Goal: Information Seeking & Learning: Learn about a topic

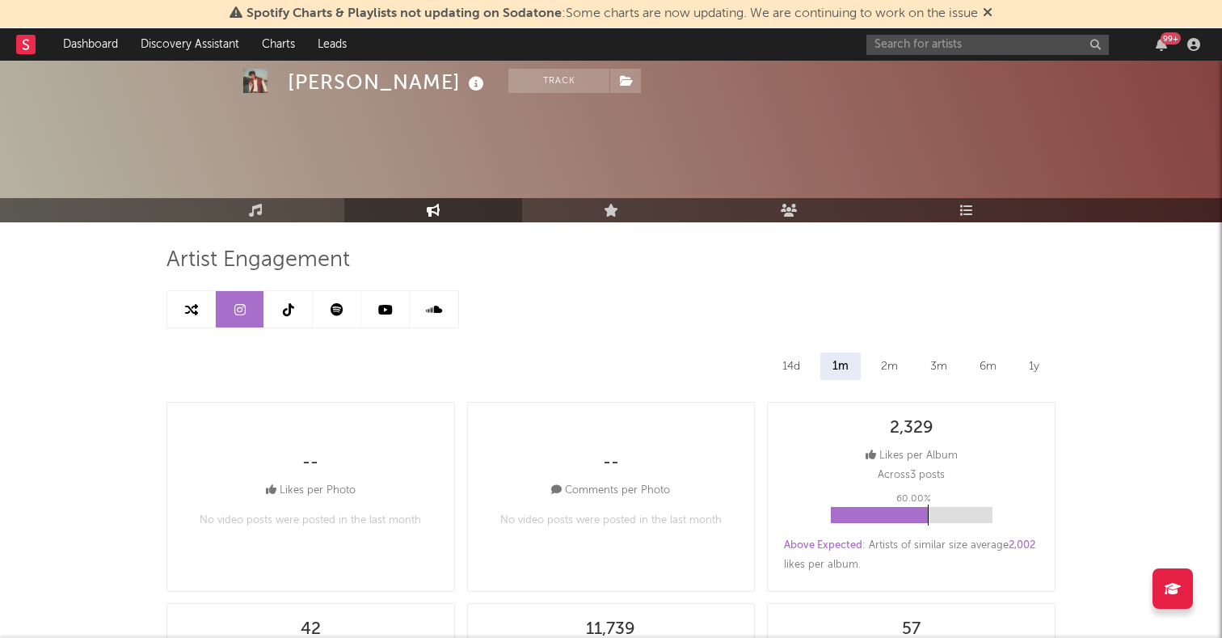
select select "6m"
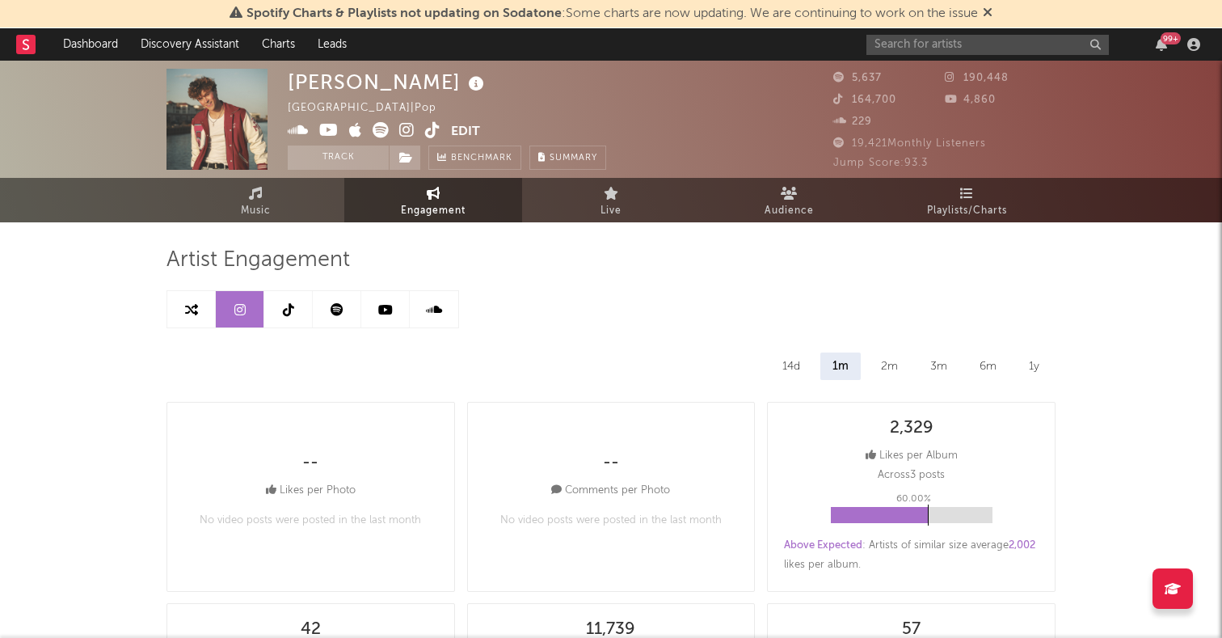
click at [197, 309] on icon at bounding box center [191, 309] width 13 height 13
select select "1m"
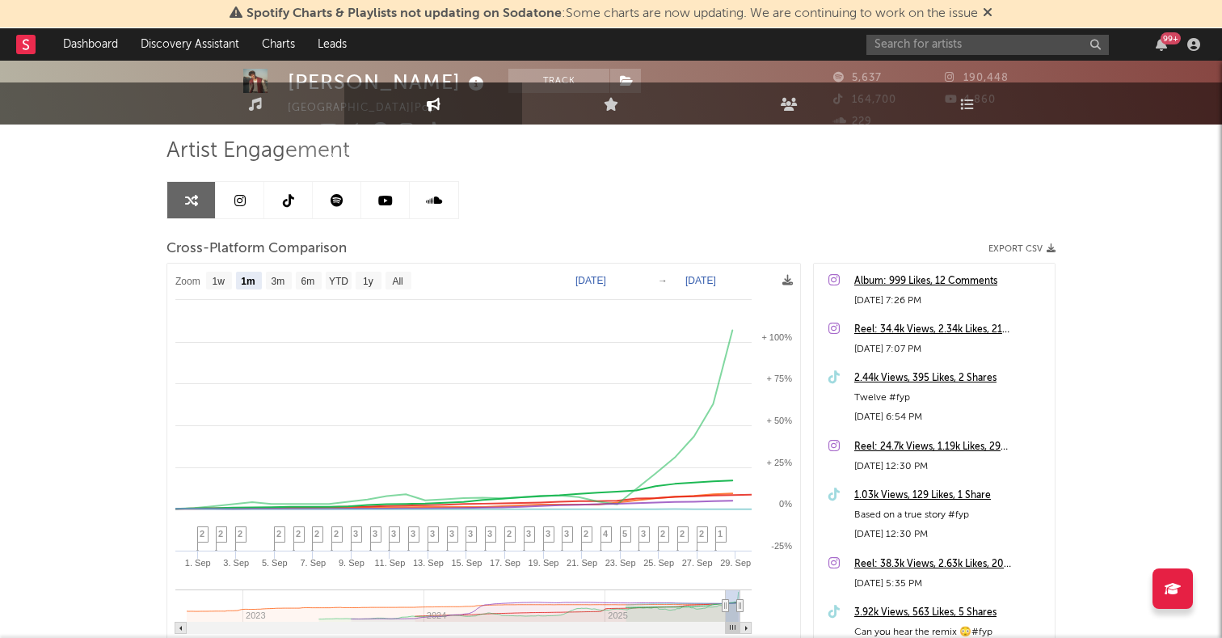
scroll to position [132, 0]
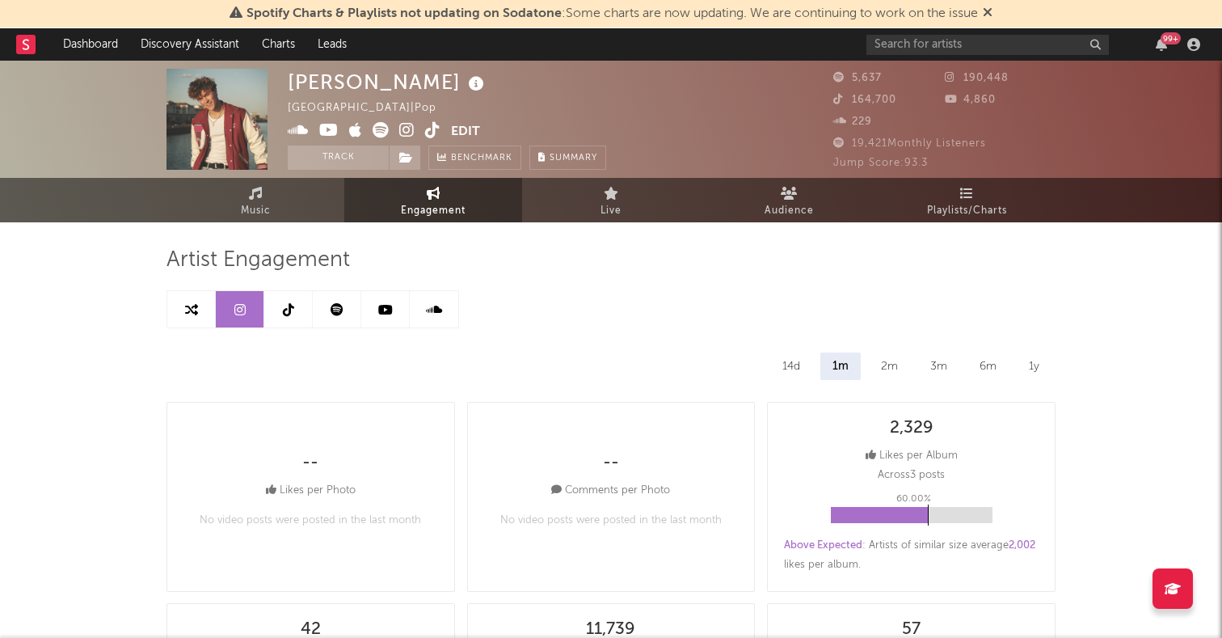
select select "6m"
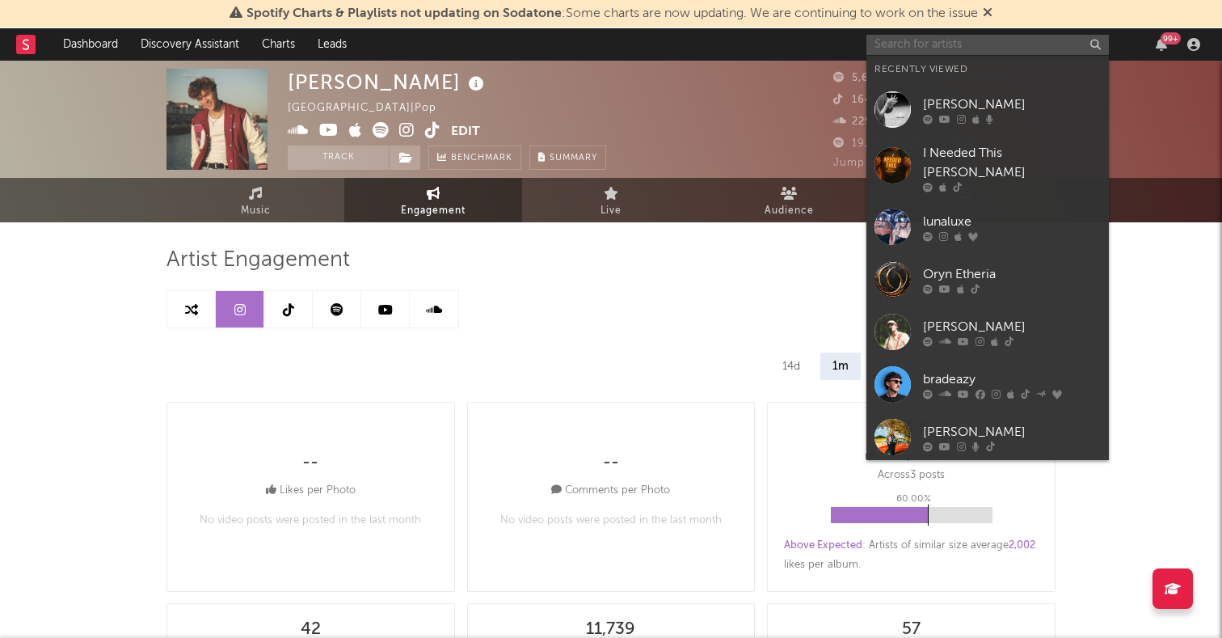
click at [932, 47] on input "text" at bounding box center [988, 45] width 243 height 20
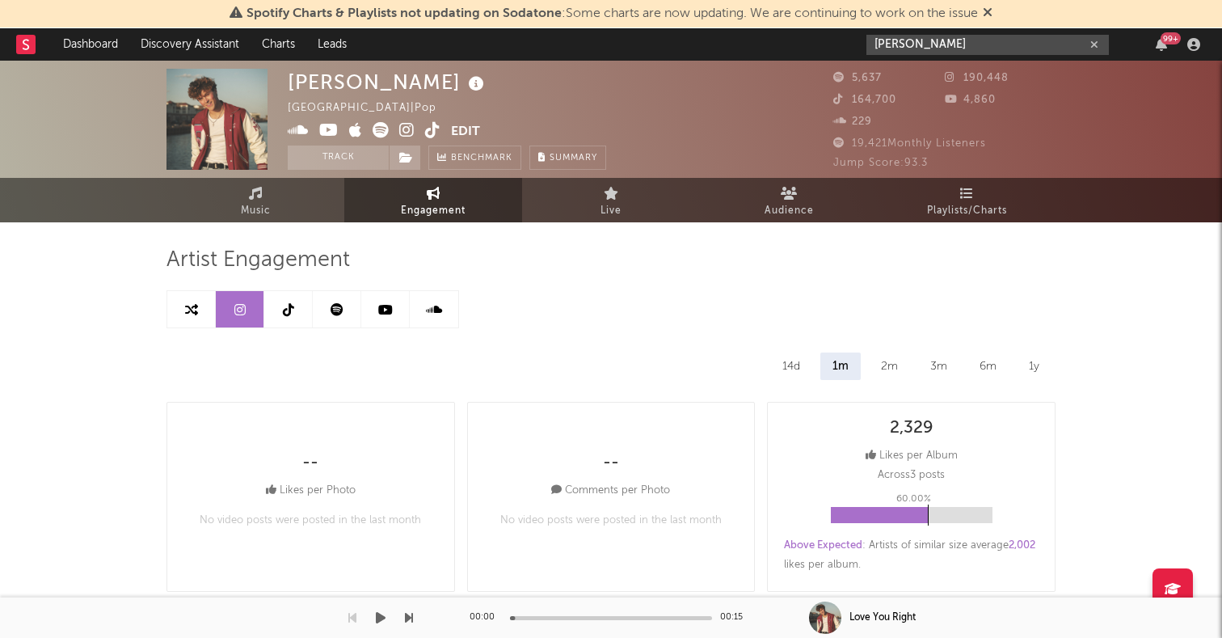
type input "john su"
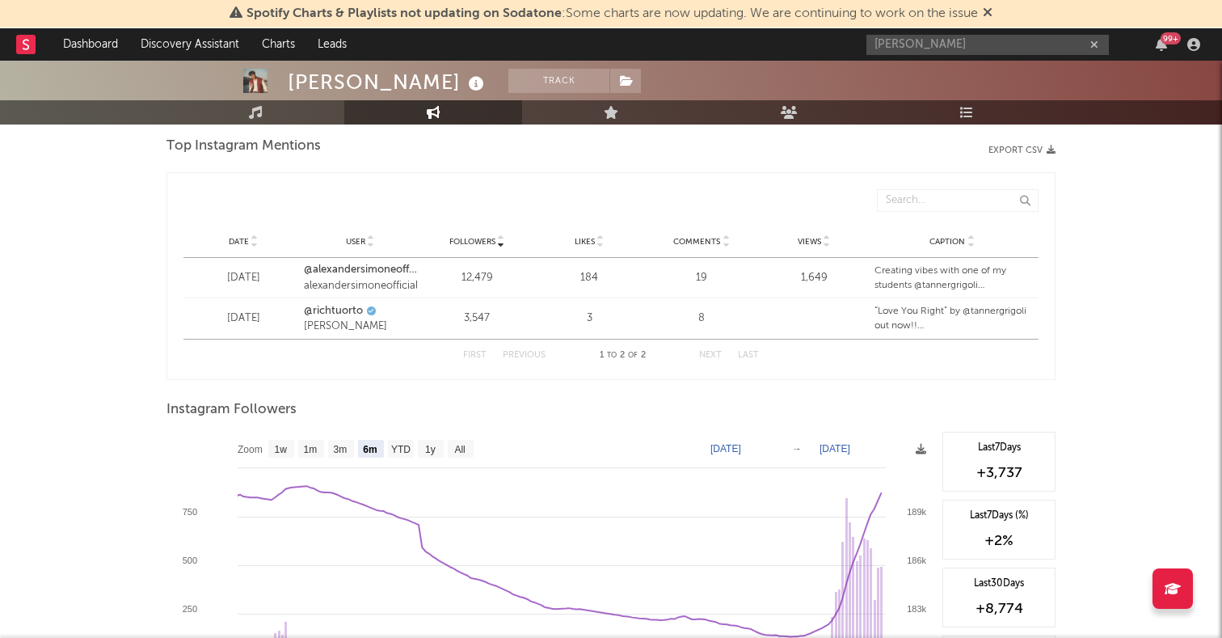
scroll to position [1936, 0]
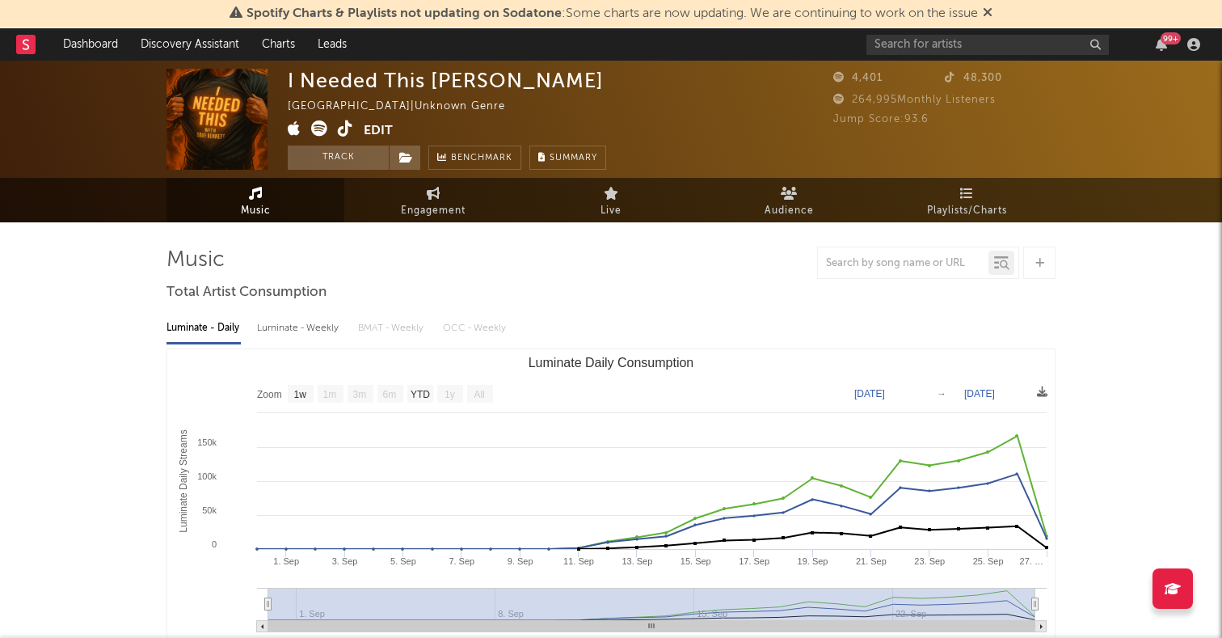
select select "1w"
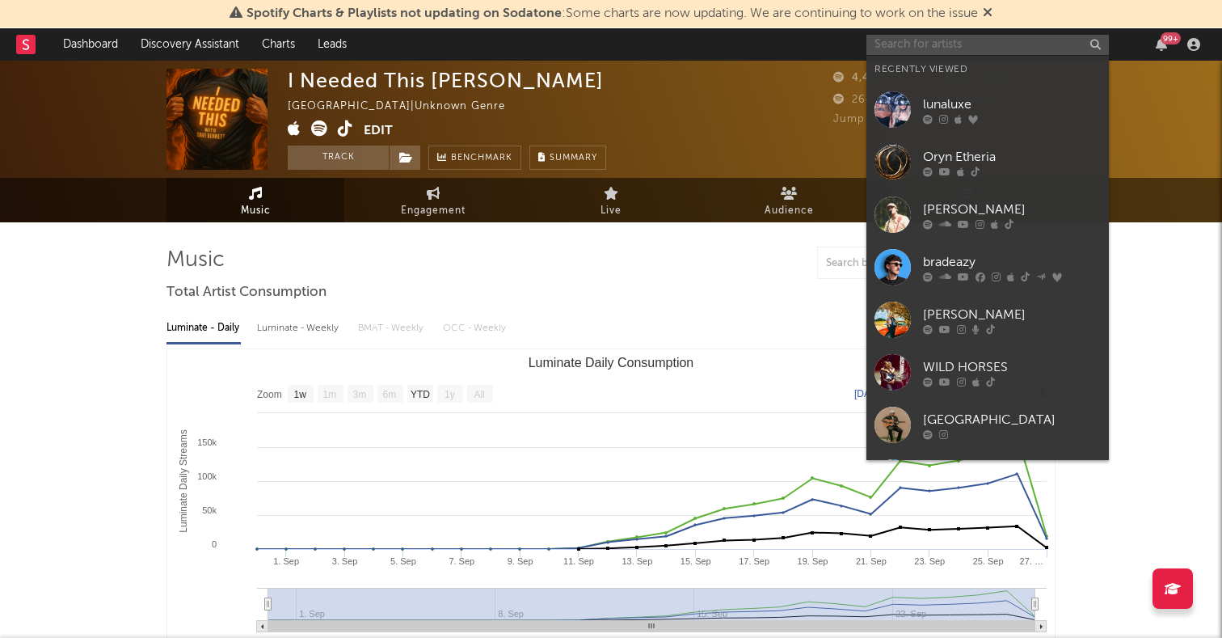
click at [906, 51] on input "text" at bounding box center [988, 45] width 243 height 20
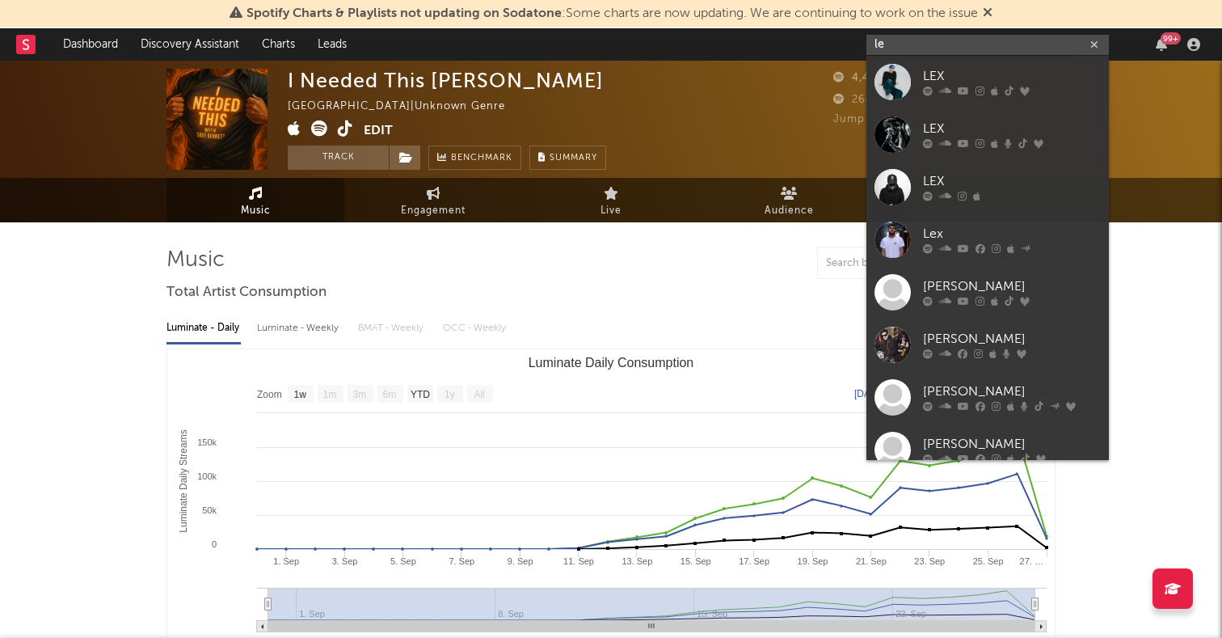
type input "l"
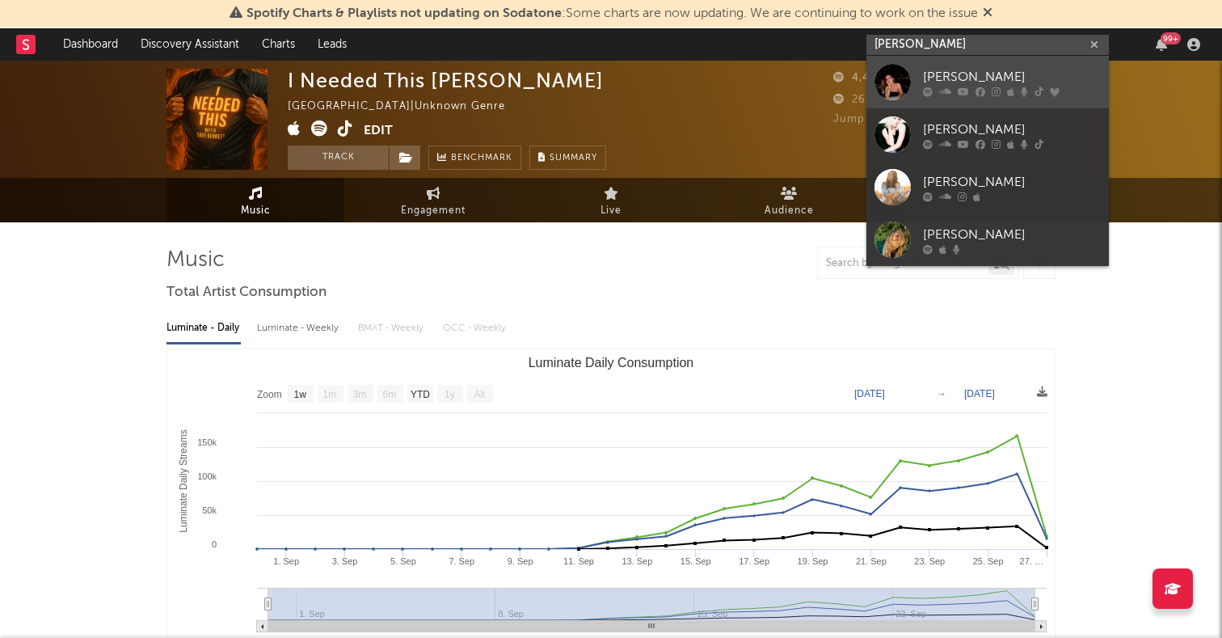
type input "alexa kate"
click at [894, 83] on div at bounding box center [893, 82] width 36 height 36
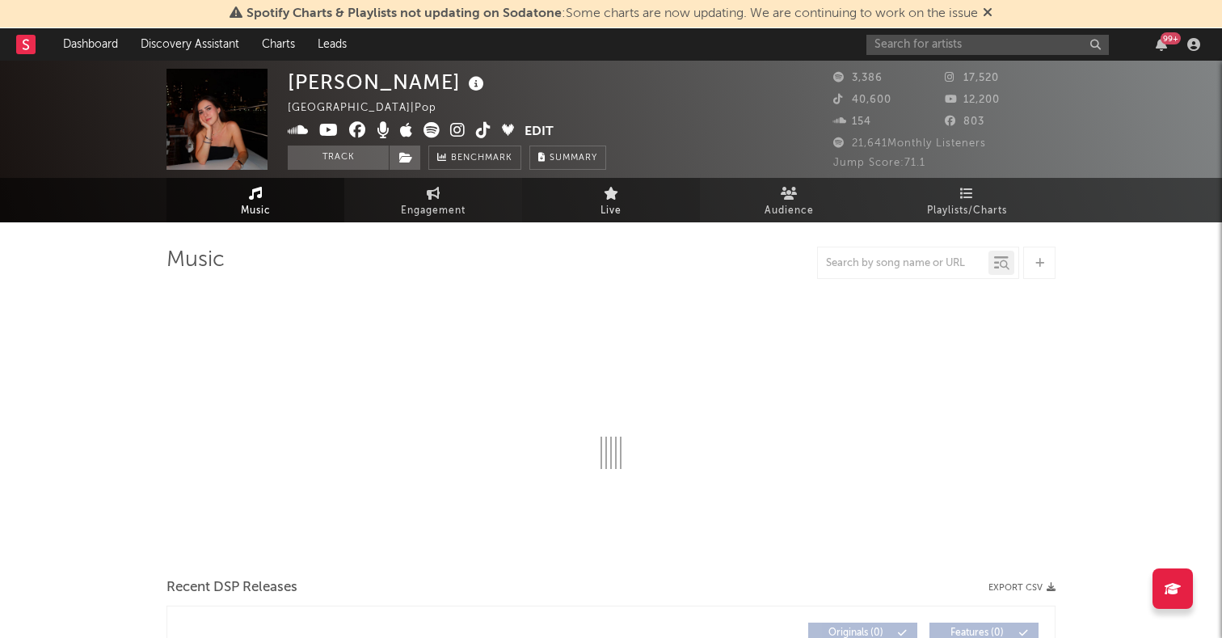
select select "6m"
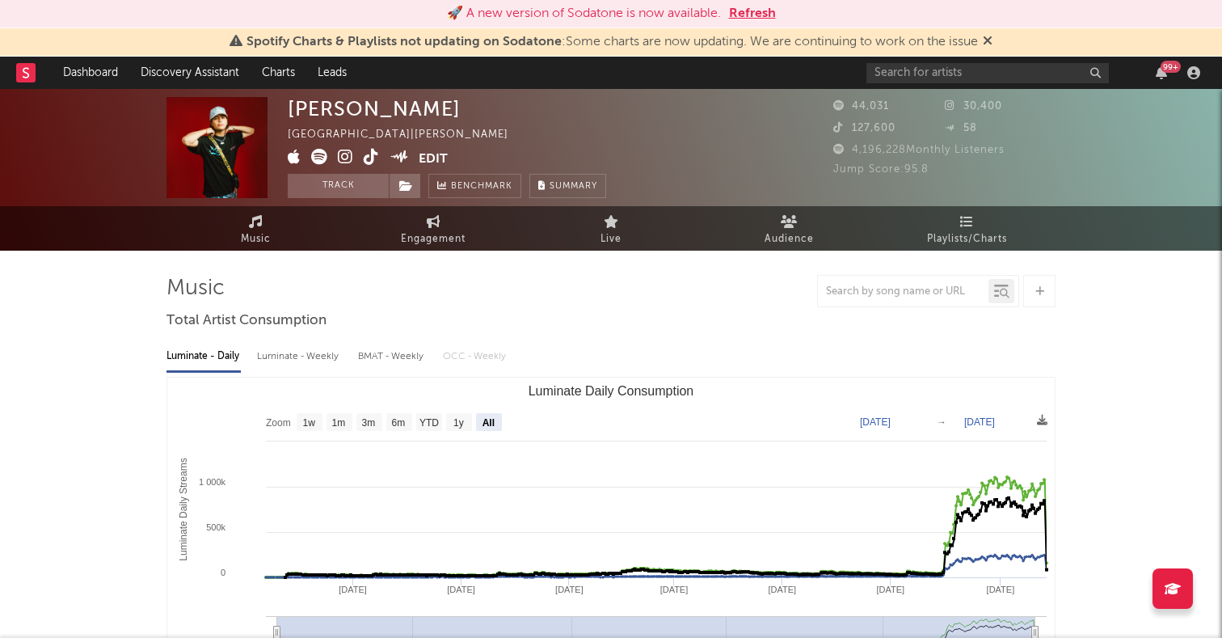
select select "All"
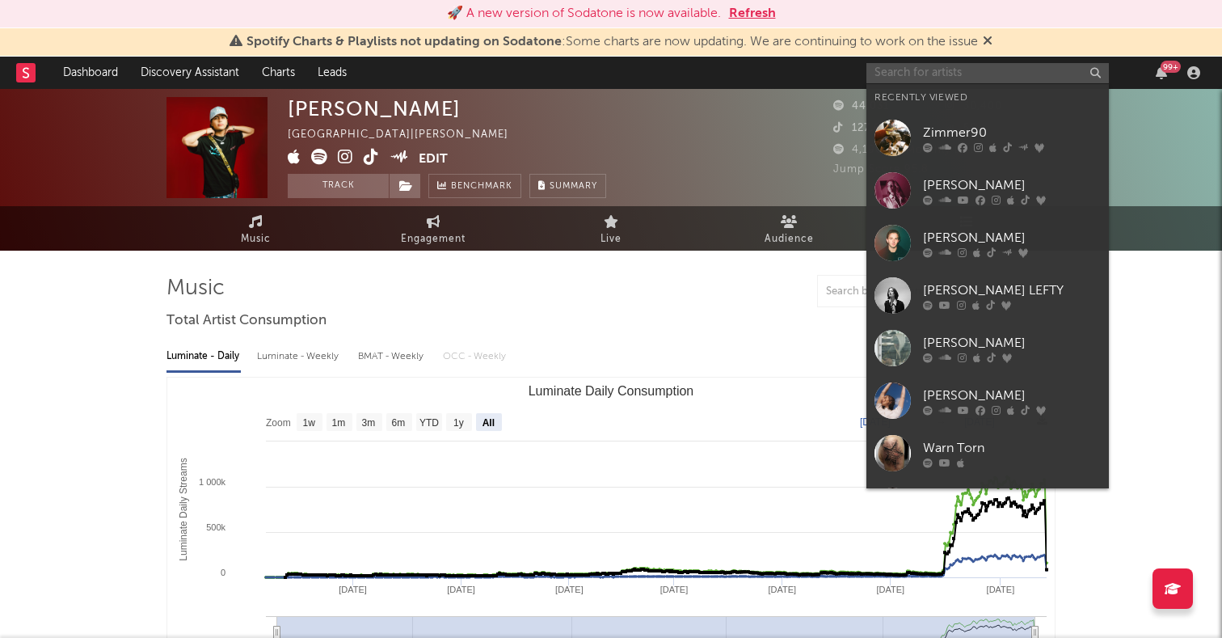
click at [874, 64] on input "text" at bounding box center [988, 73] width 243 height 20
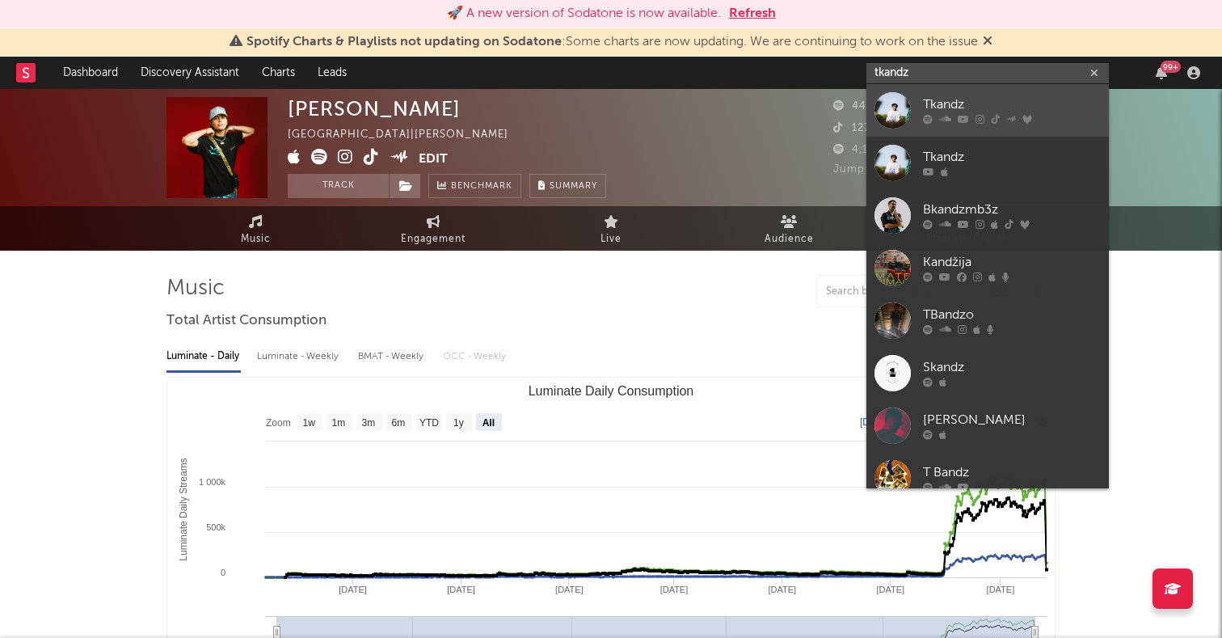
type input "tkandz"
click at [903, 115] on div at bounding box center [893, 110] width 36 height 36
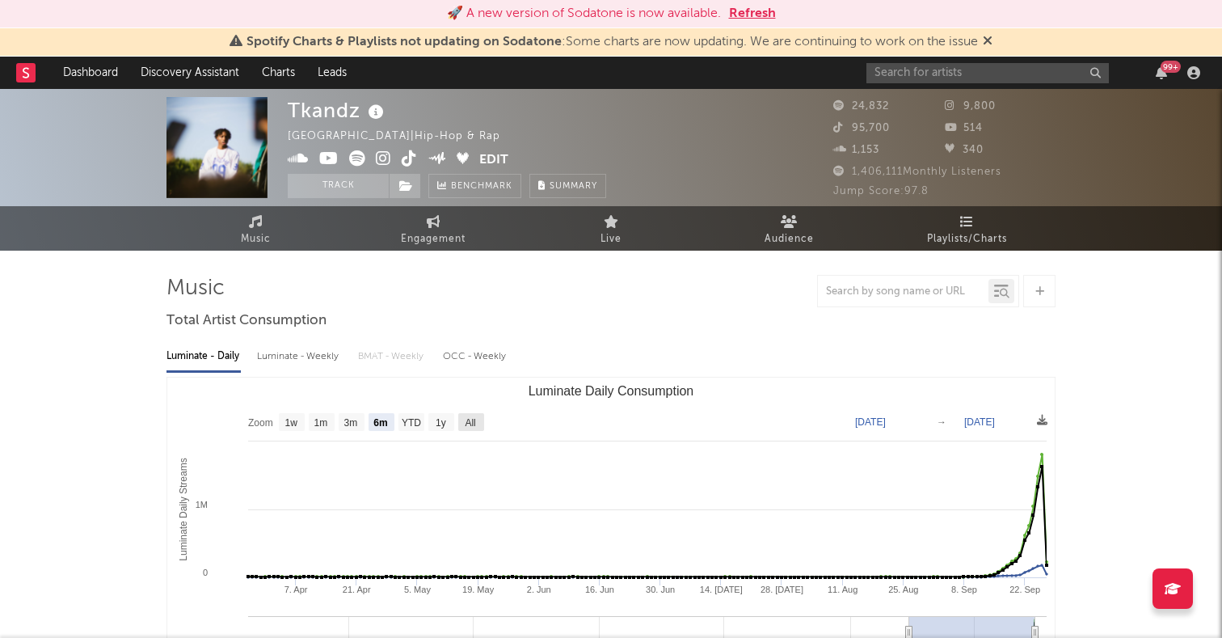
click at [465, 425] on text "All" at bounding box center [470, 422] width 11 height 11
select select "All"
type input "2022-08-23"
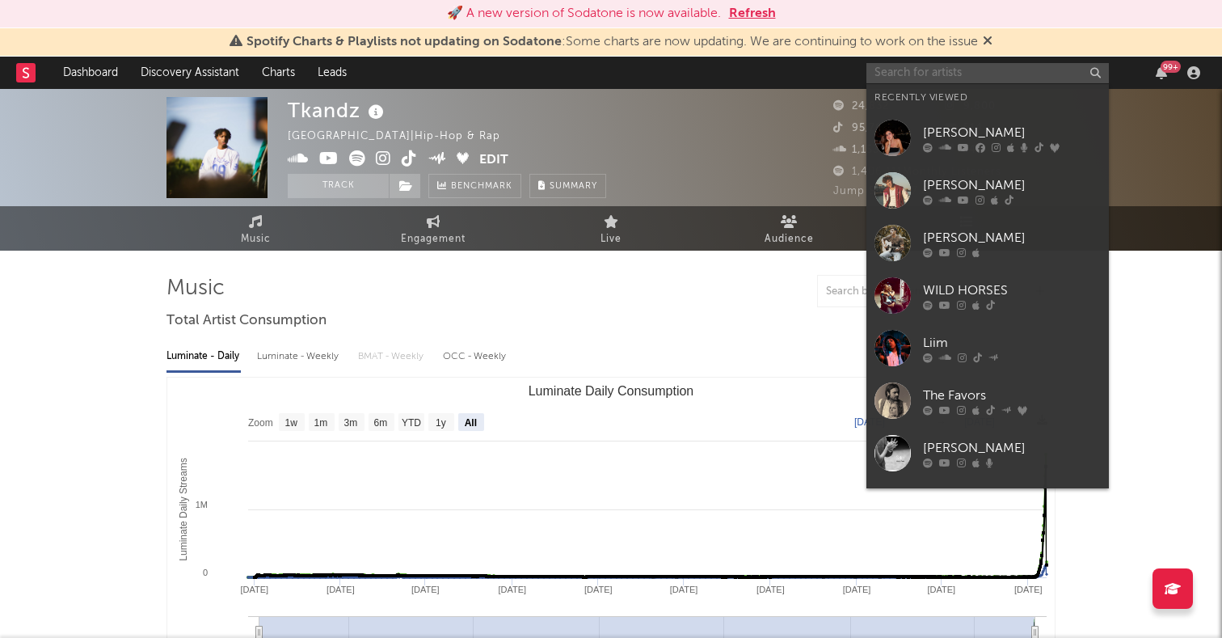
click at [982, 73] on input "text" at bounding box center [988, 73] width 243 height 20
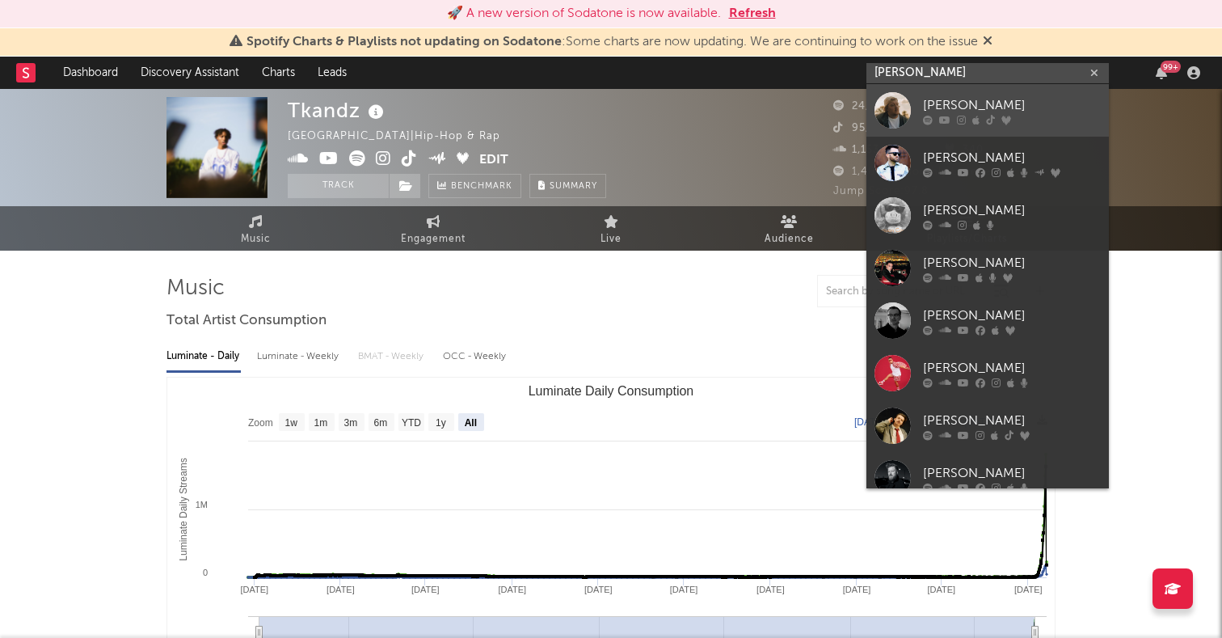
type input "gareth"
click at [899, 108] on div at bounding box center [893, 110] width 36 height 36
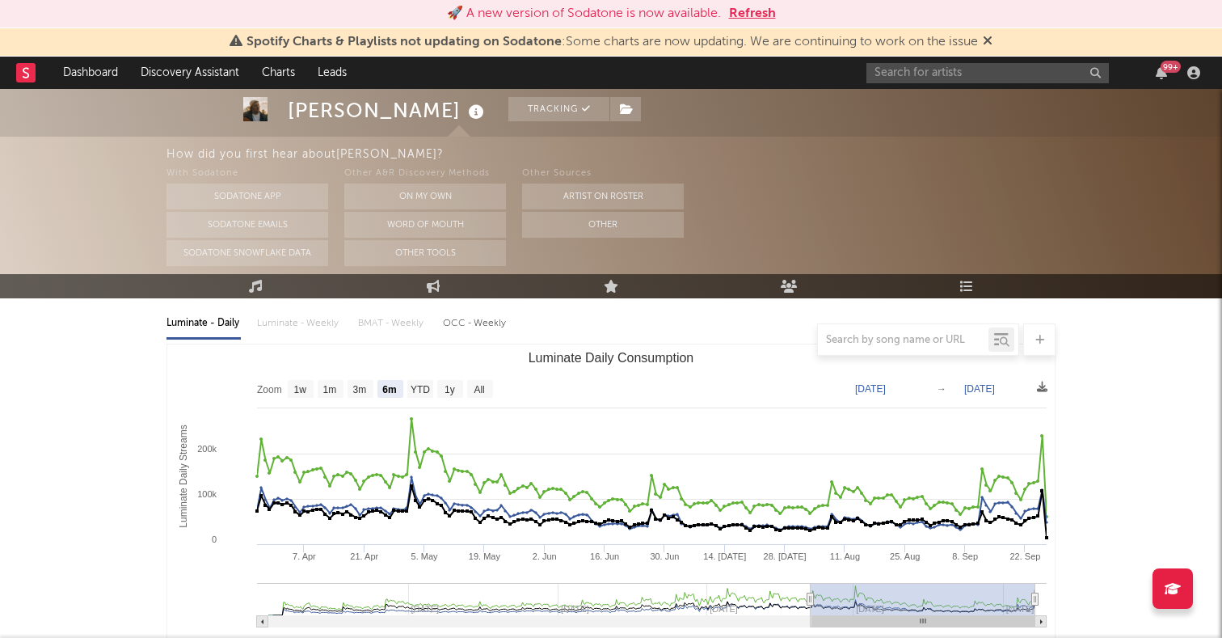
scroll to position [187, 0]
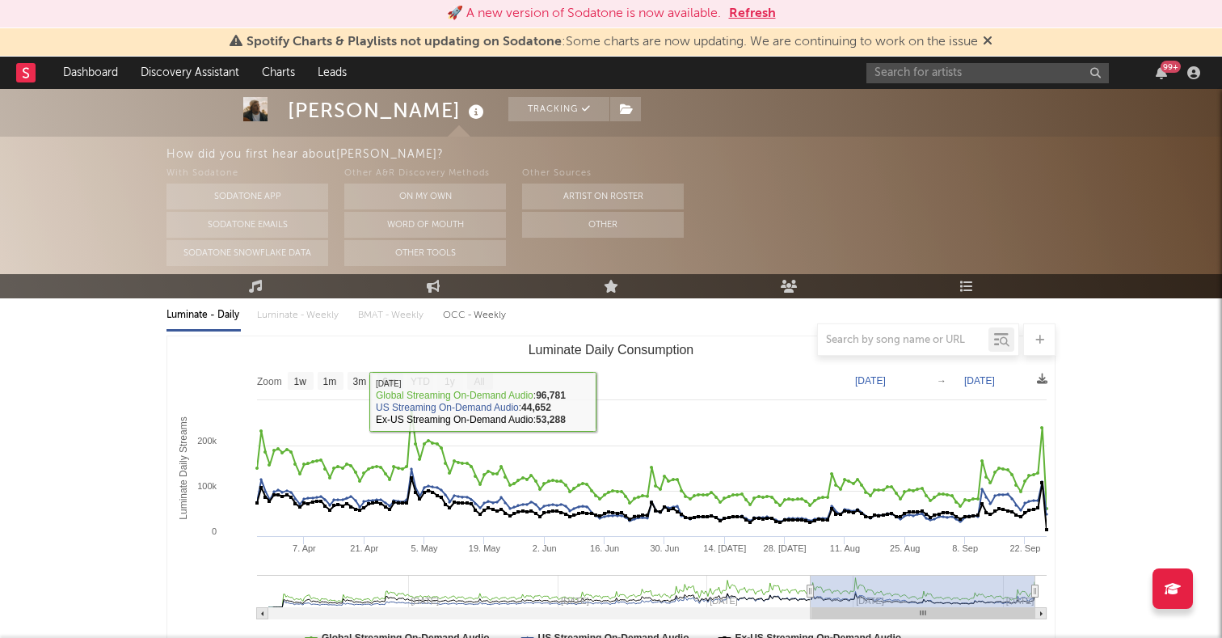
click at [478, 382] on text "All" at bounding box center [479, 381] width 11 height 11
select select "All"
type input "2024-01-07"
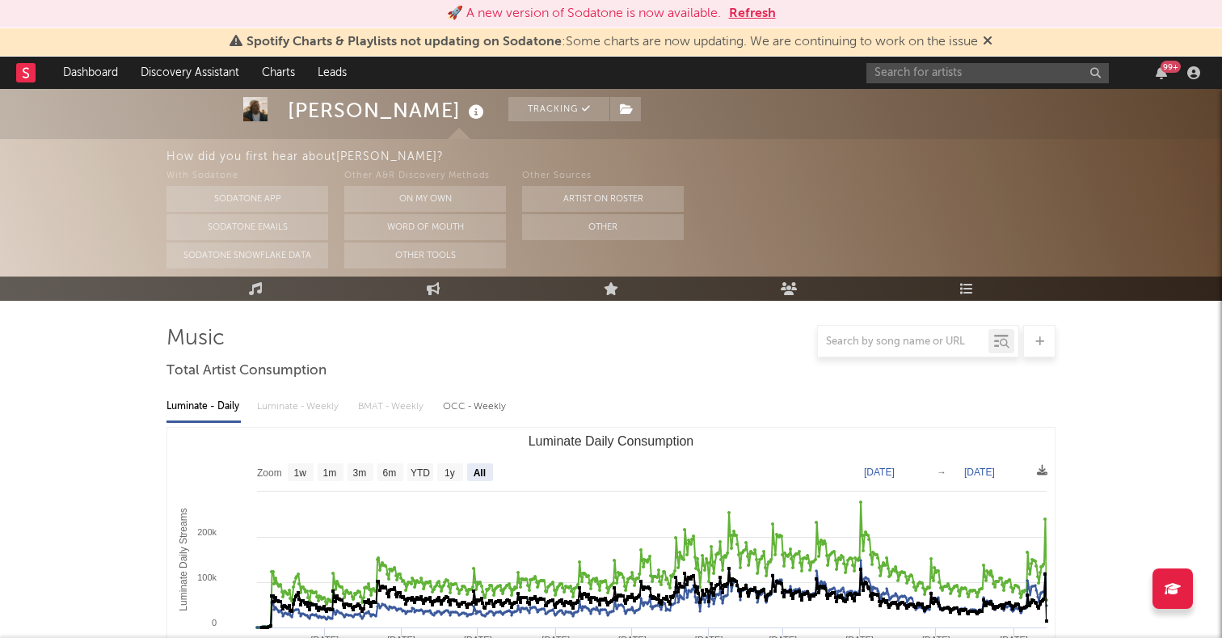
scroll to position [0, 0]
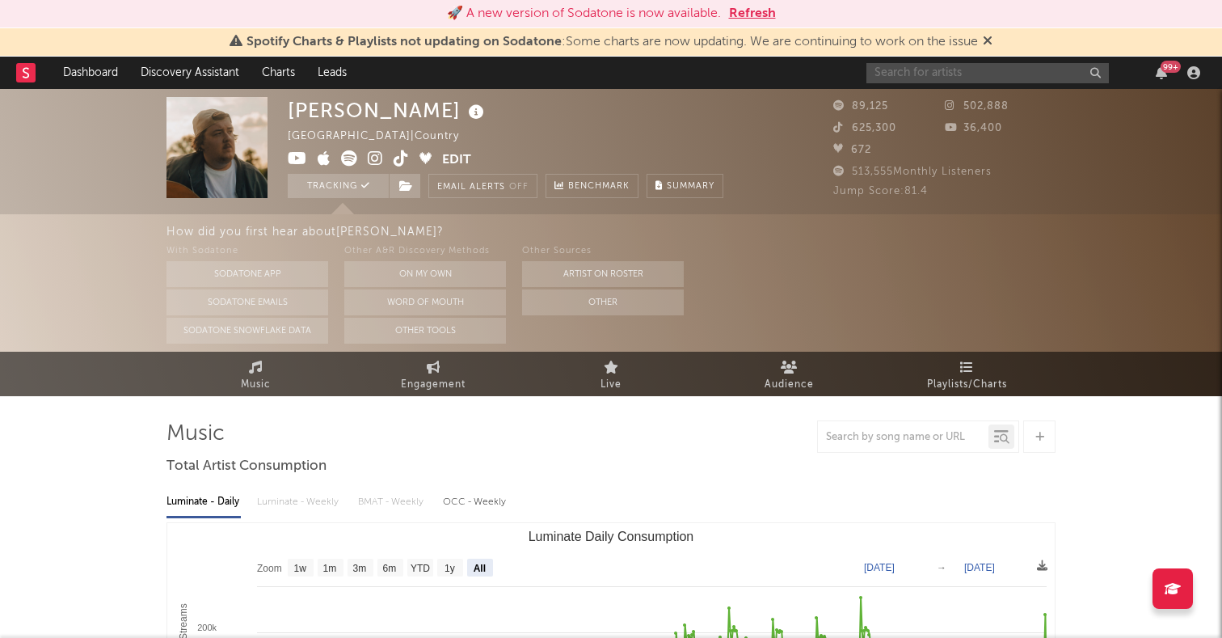
click at [921, 73] on input "text" at bounding box center [988, 73] width 243 height 20
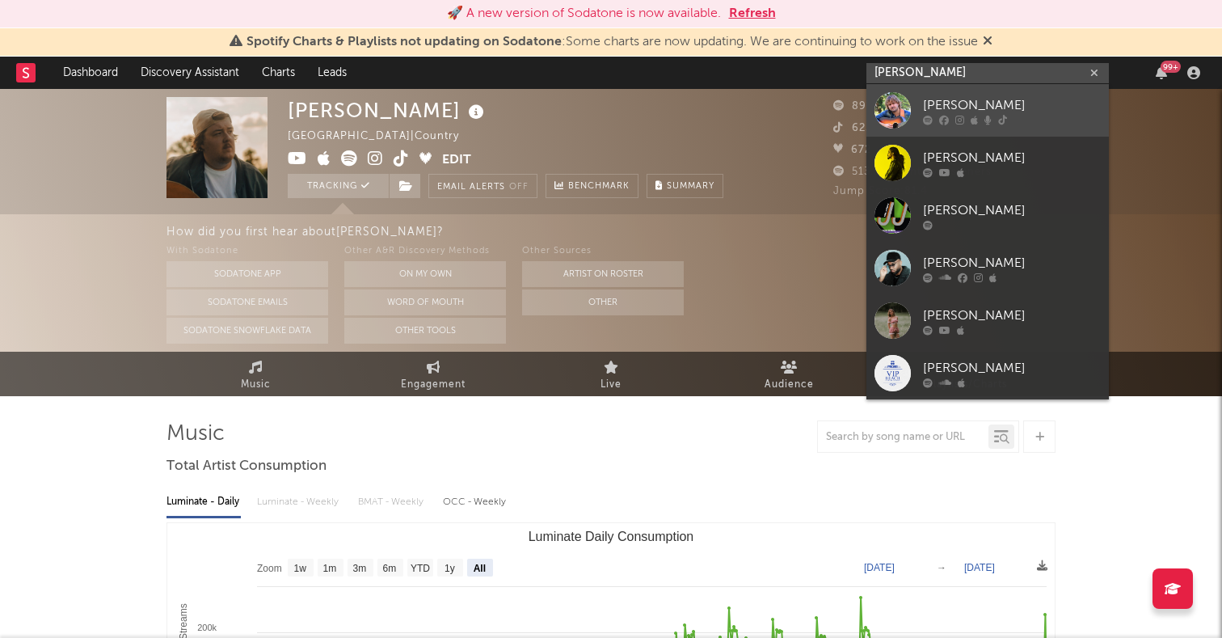
type input "joe jordan"
click at [895, 105] on div at bounding box center [893, 110] width 36 height 36
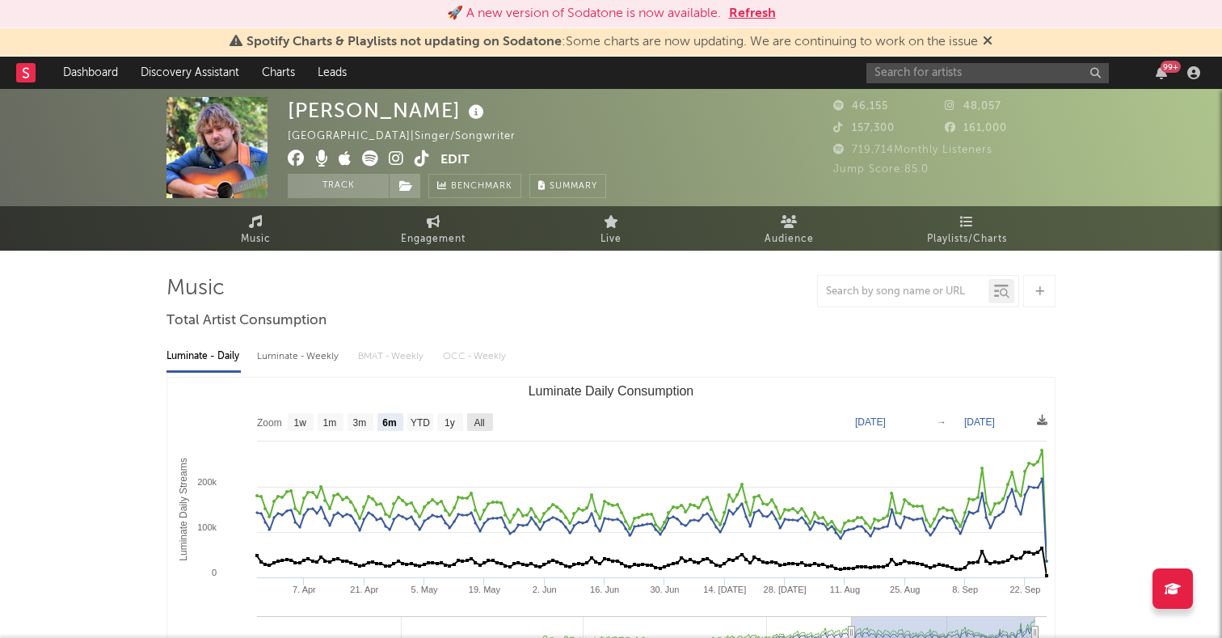
click at [487, 420] on rect "Luminate Daily Consumption" at bounding box center [480, 422] width 26 height 18
select select "All"
type input "2023-08-20"
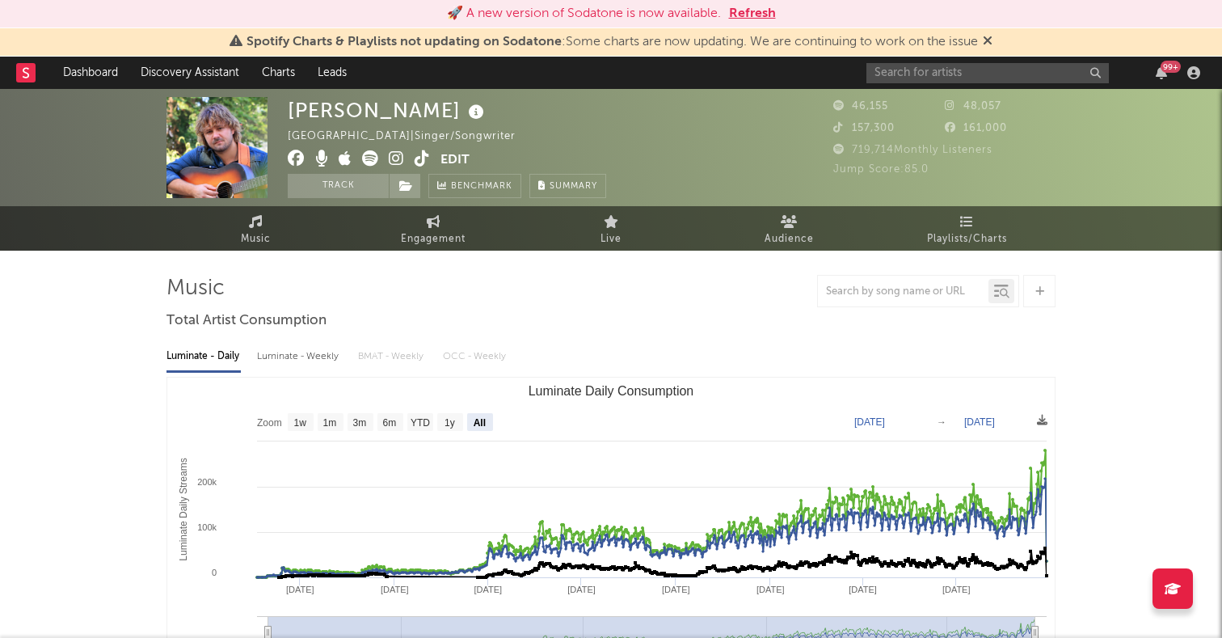
click at [399, 160] on icon at bounding box center [396, 158] width 15 height 16
click at [452, 236] on span "Engagement" at bounding box center [433, 239] width 65 height 19
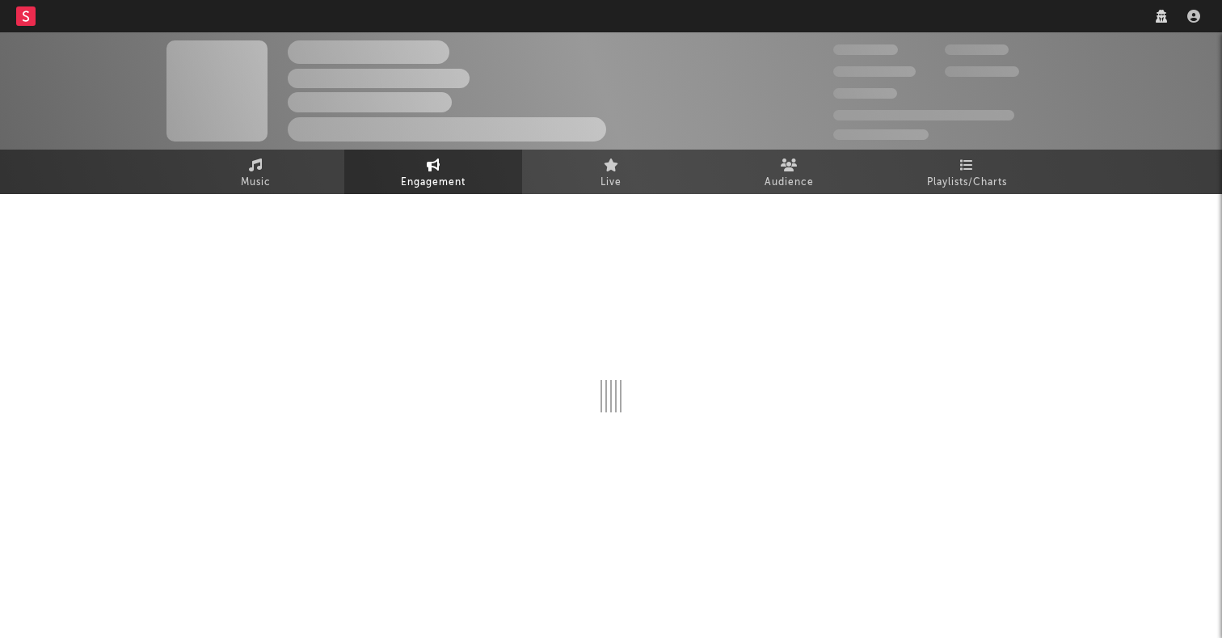
select select "1w"
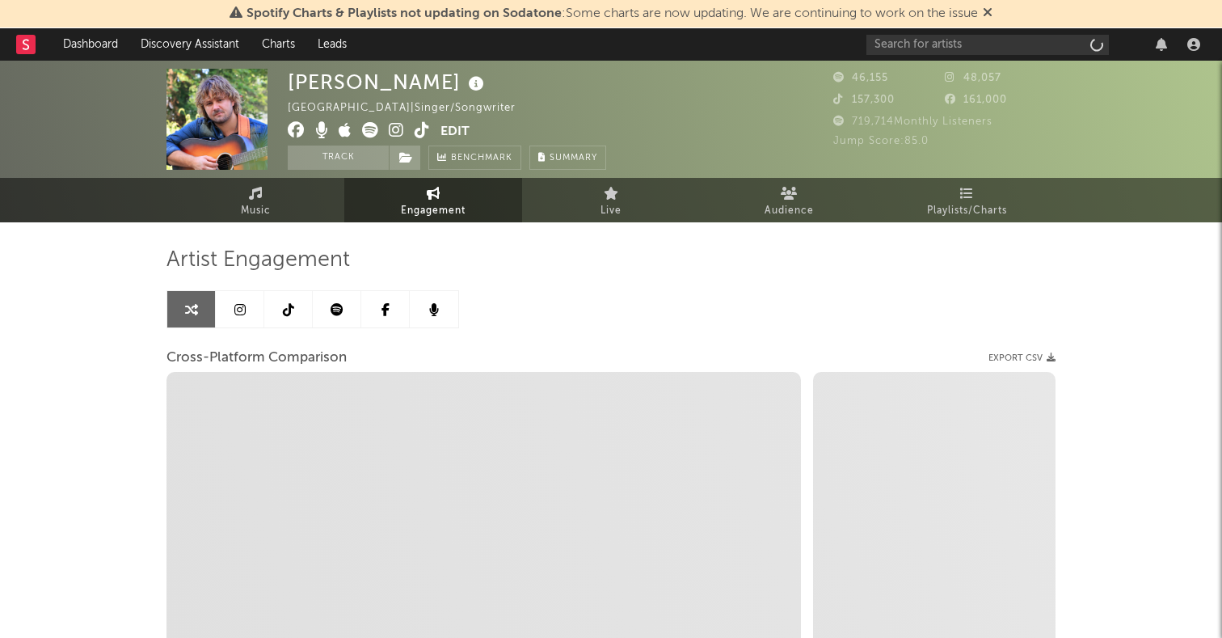
click at [239, 319] on link at bounding box center [240, 309] width 49 height 36
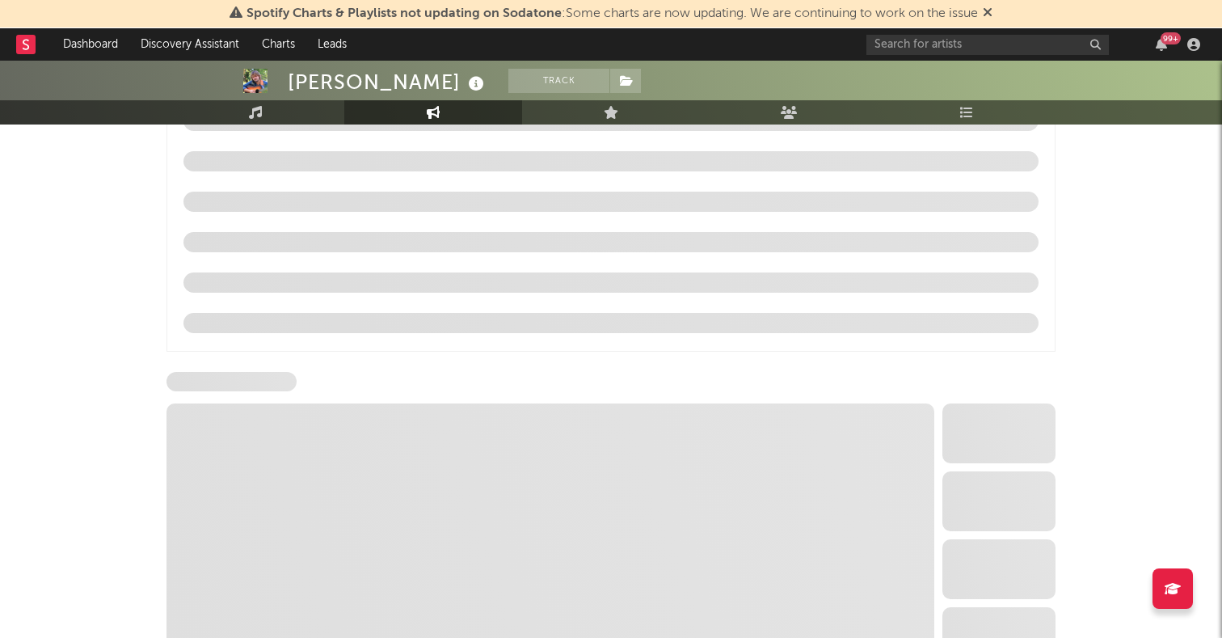
select select "6m"
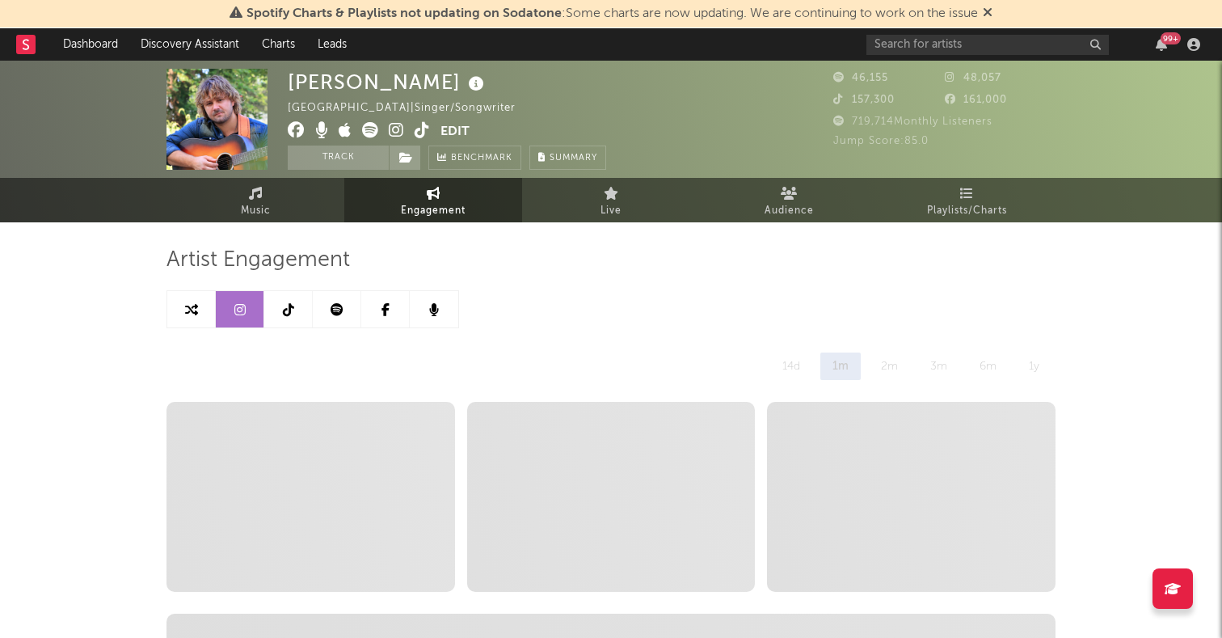
click at [291, 307] on icon at bounding box center [288, 309] width 11 height 13
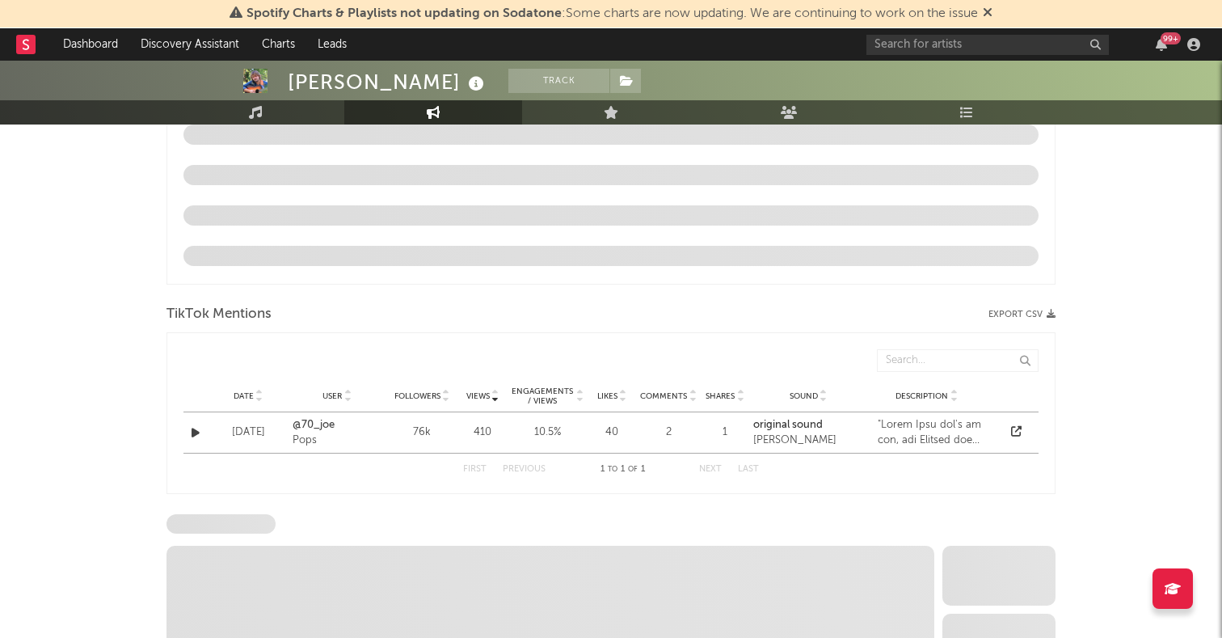
select select "6m"
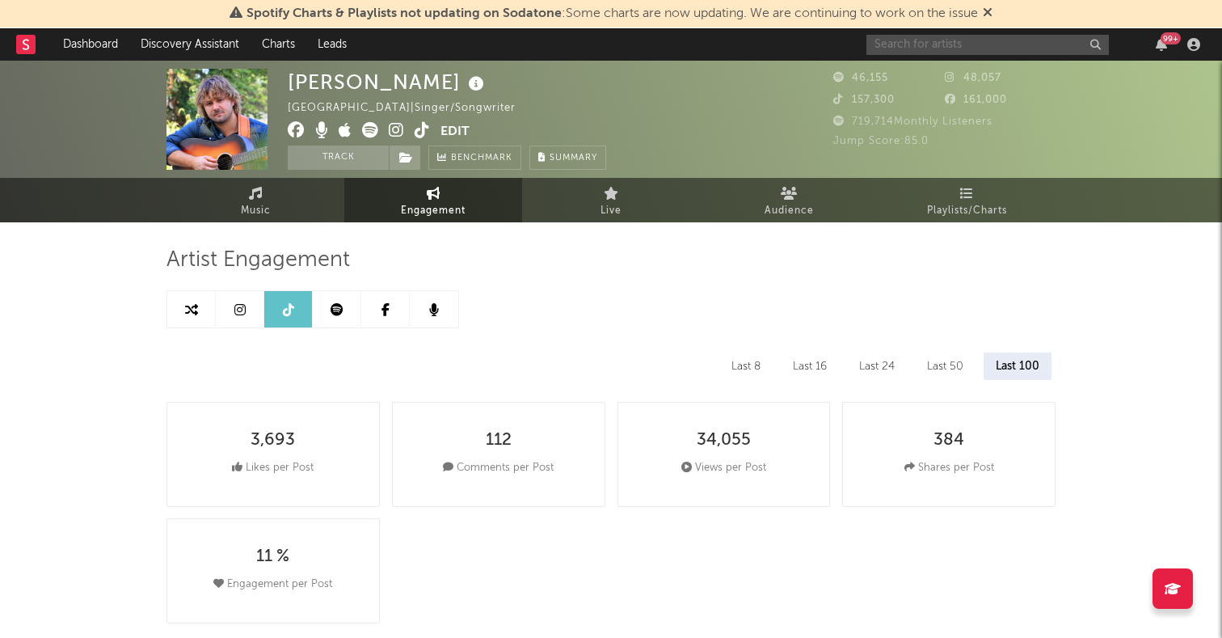
click at [965, 51] on input "text" at bounding box center [988, 45] width 243 height 20
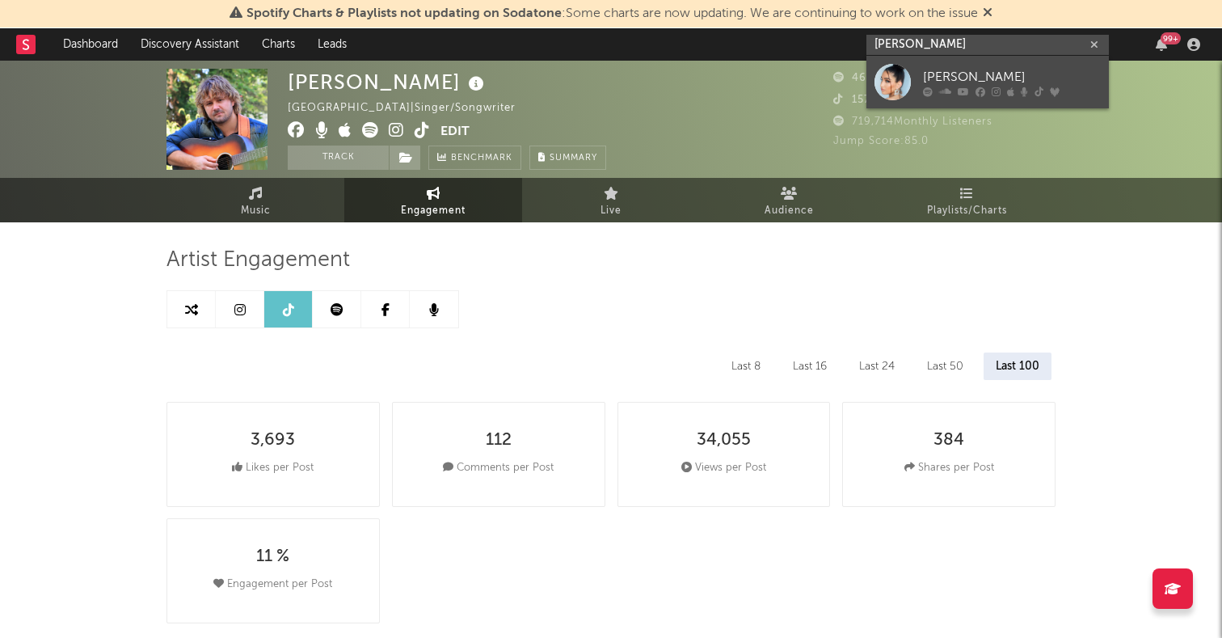
type input "halle abadi"
click at [901, 95] on div at bounding box center [893, 82] width 36 height 36
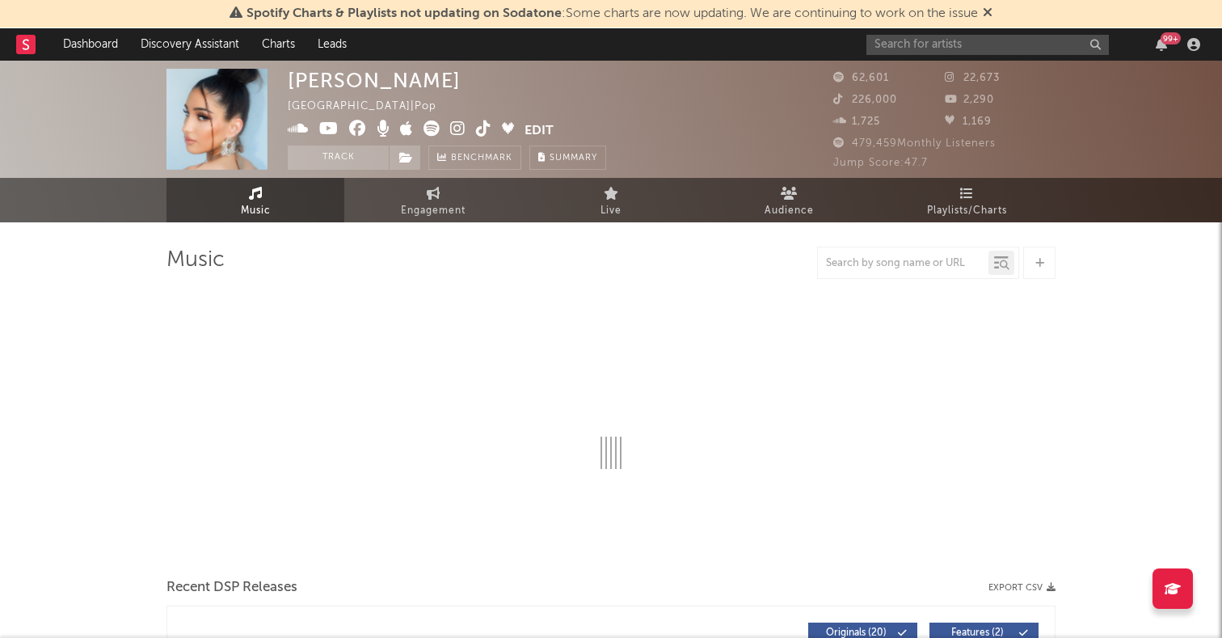
select select "6m"
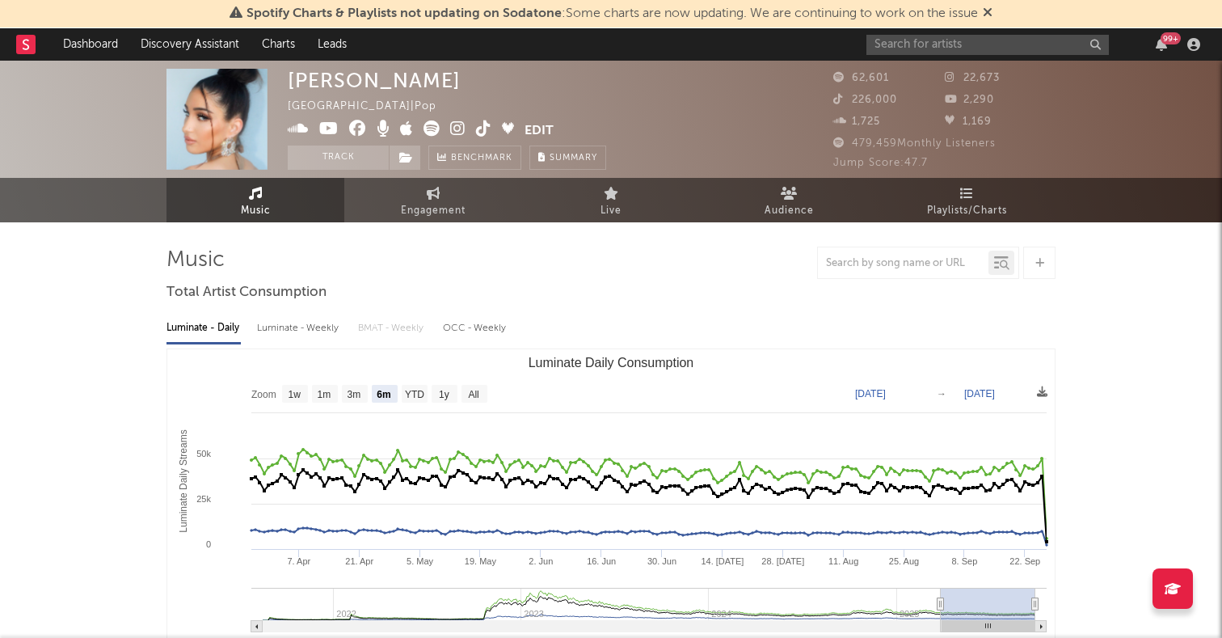
select select "6m"
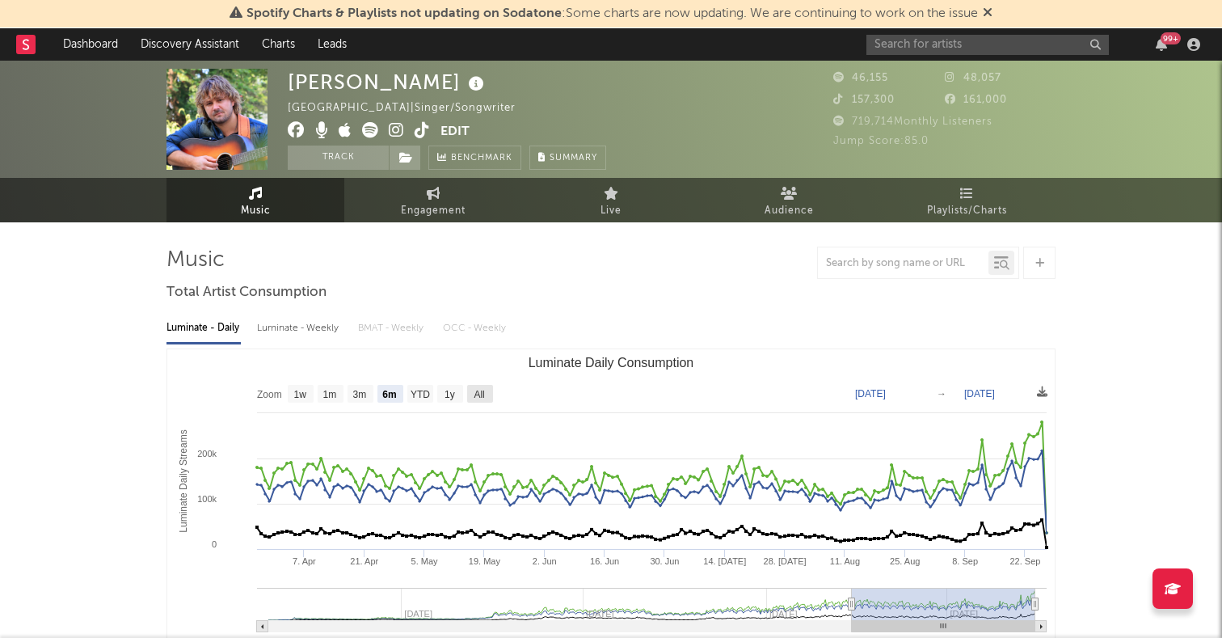
click at [489, 392] on rect "Luminate Daily Consumption" at bounding box center [480, 394] width 26 height 18
select select "All"
type input "2023-08-20"
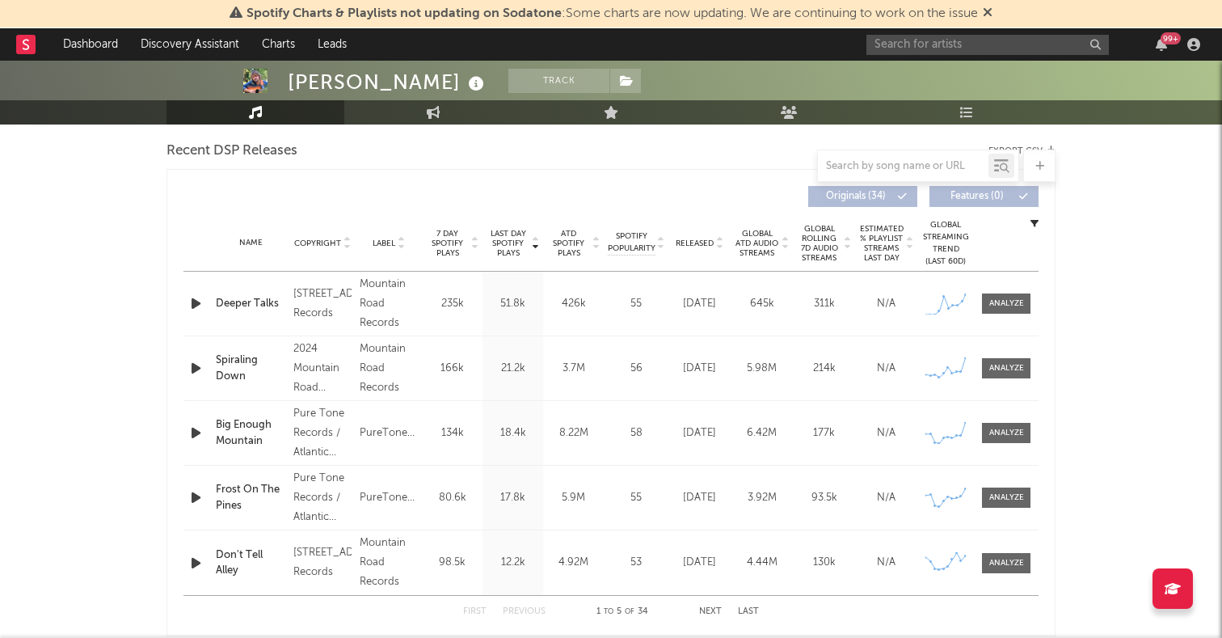
scroll to position [707, 0]
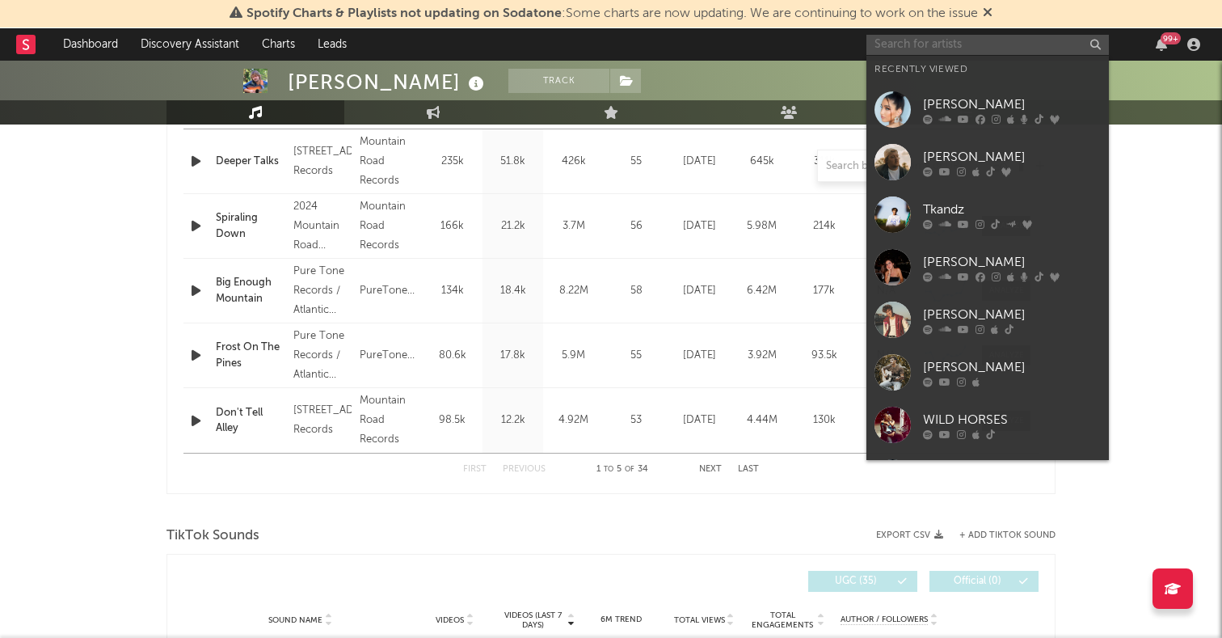
click at [896, 44] on input "text" at bounding box center [988, 45] width 243 height 20
click at [113, 433] on div "Joe Jordan Track United States | Singer/Songwriter Edit Track Benchmark Summary…" at bounding box center [611, 341] width 1222 height 1975
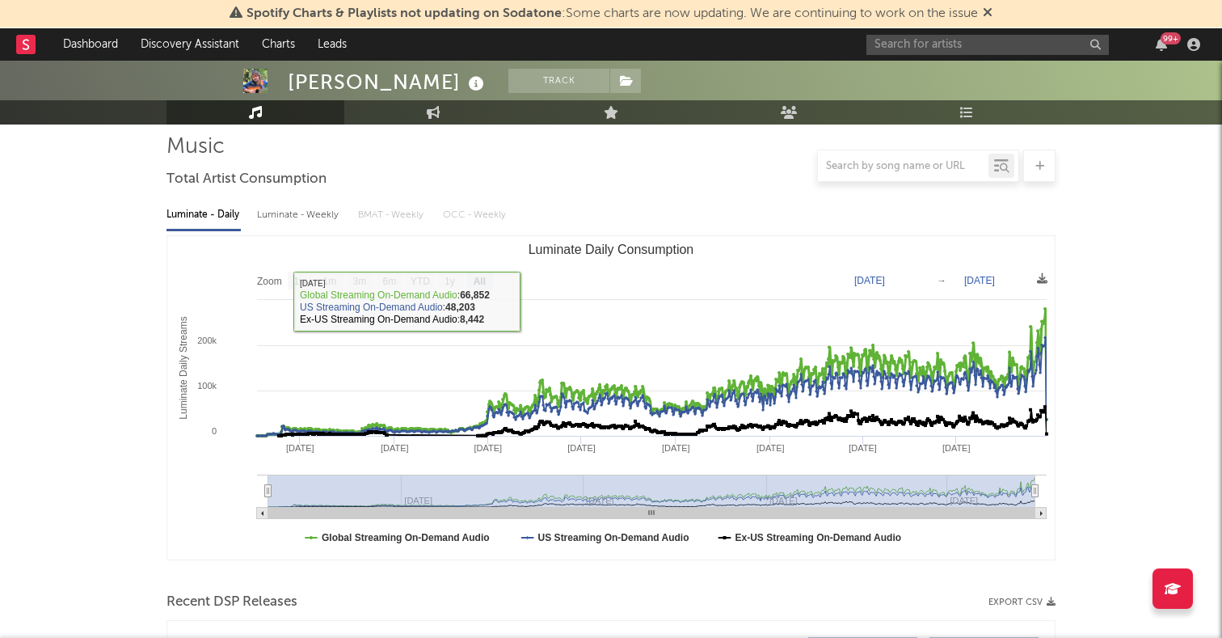
scroll to position [0, 0]
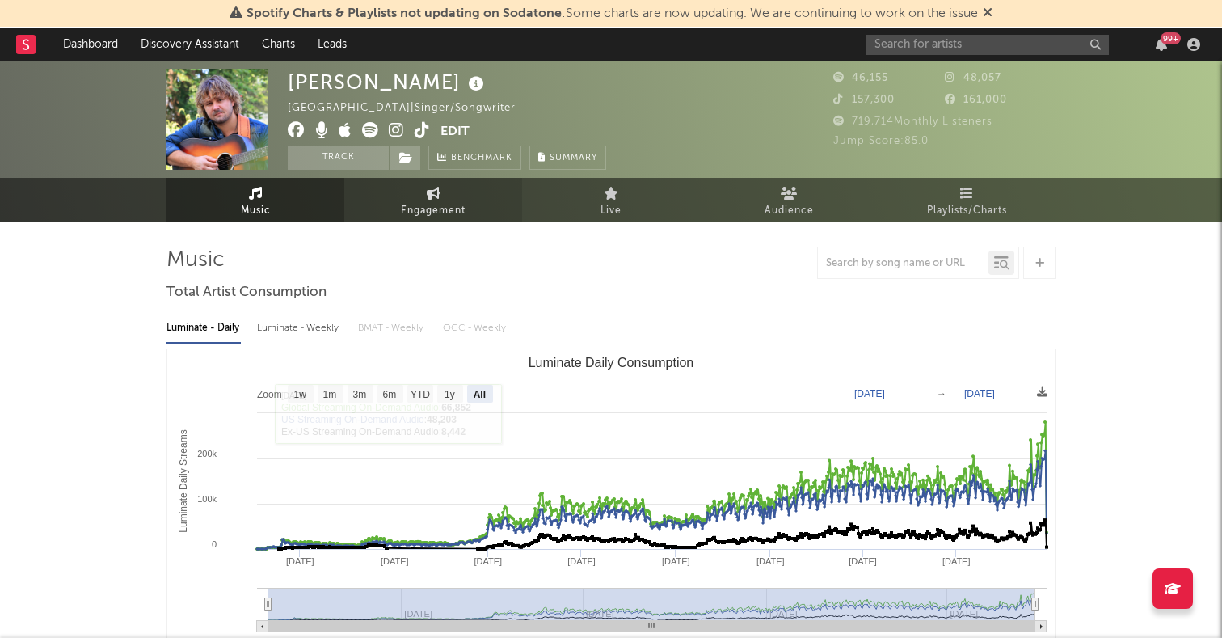
click at [427, 212] on span "Engagement" at bounding box center [433, 210] width 65 height 19
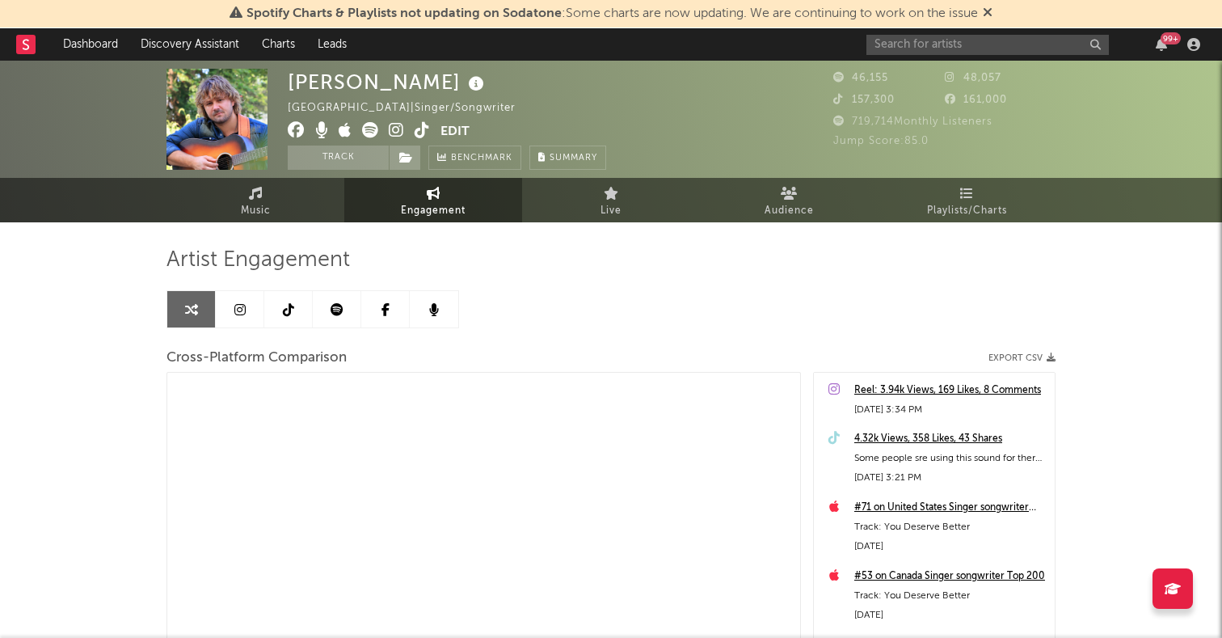
select select "1m"
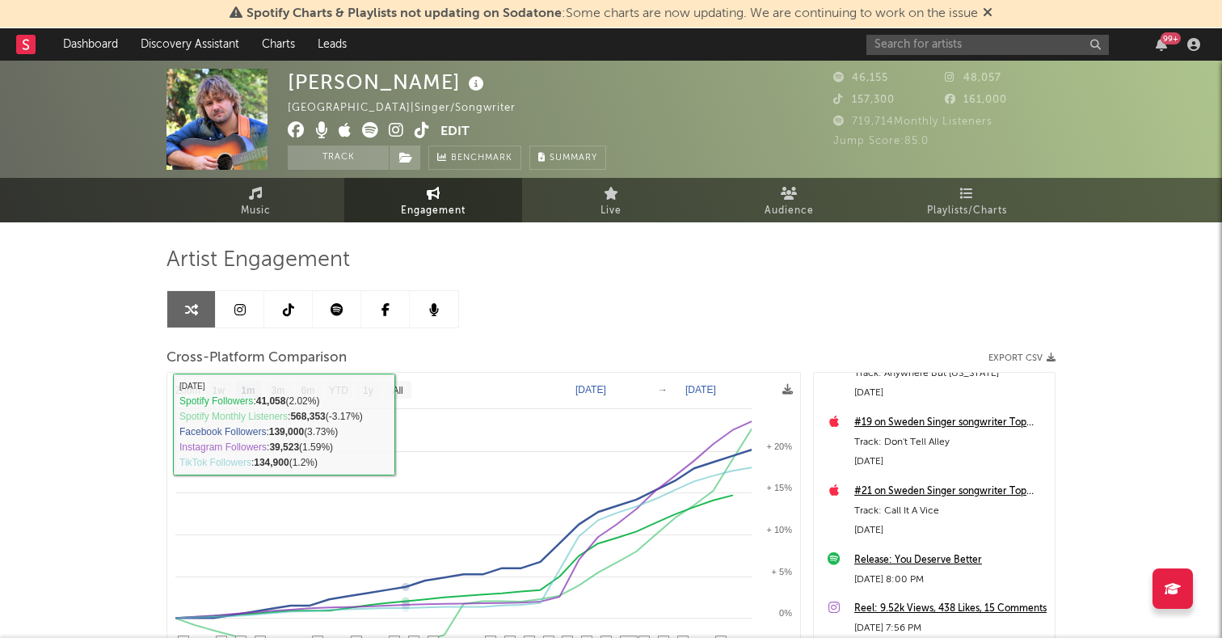
click at [243, 305] on icon at bounding box center [239, 309] width 11 height 13
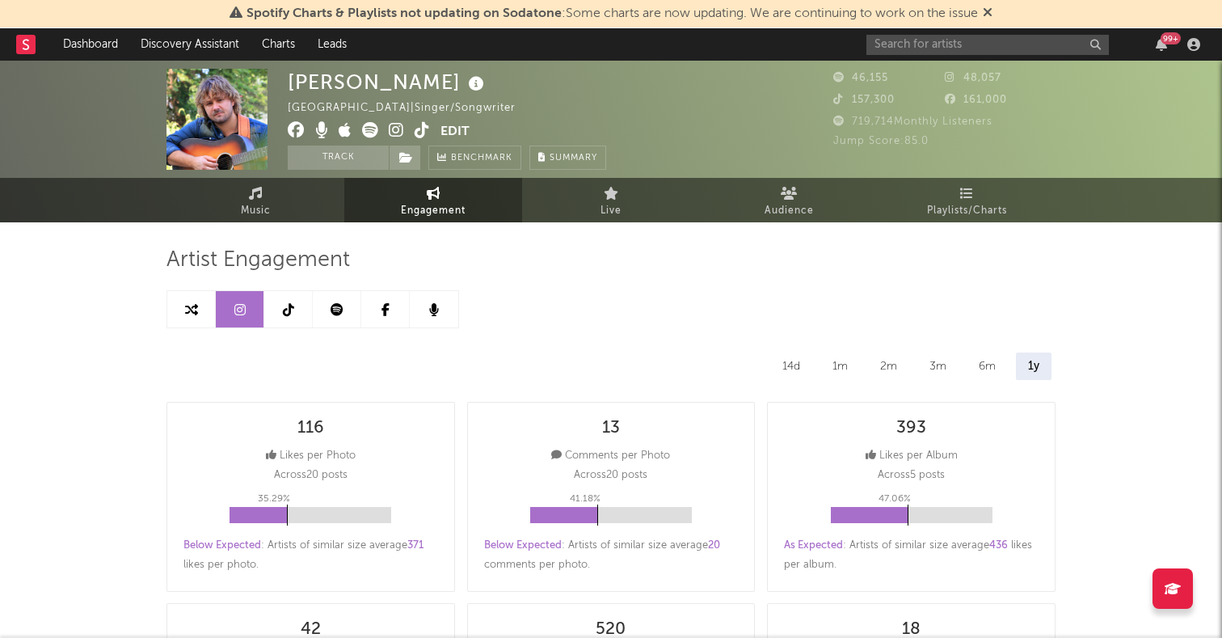
select select "6m"
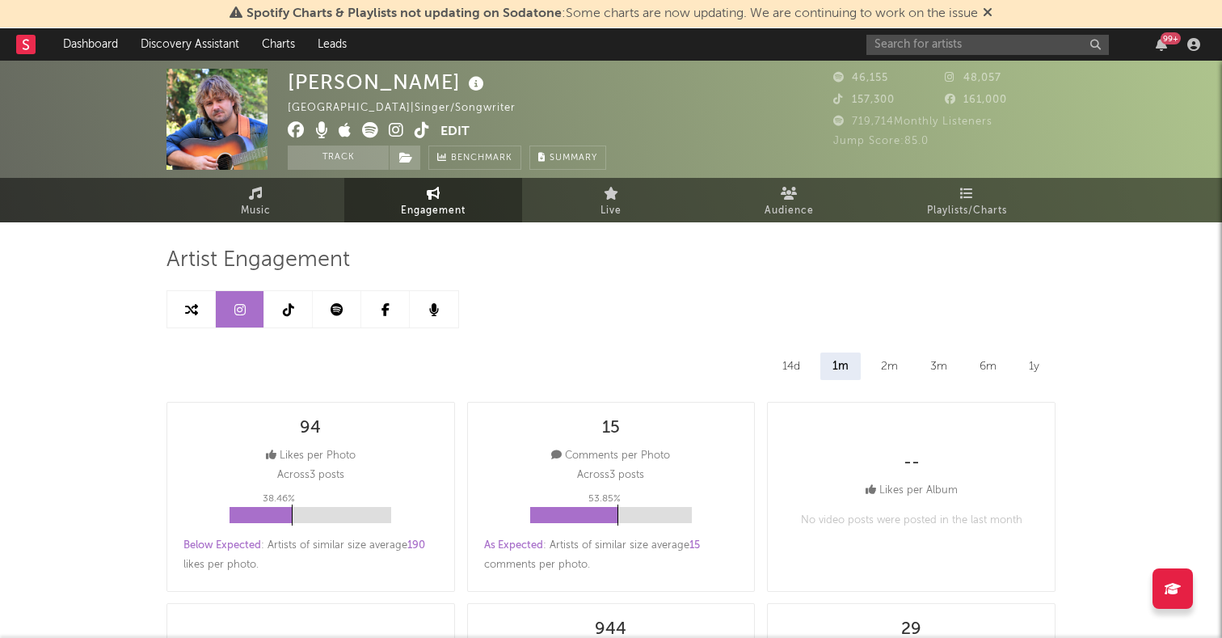
click at [344, 290] on div at bounding box center [313, 309] width 293 height 38
click at [341, 302] on link at bounding box center [337, 309] width 49 height 36
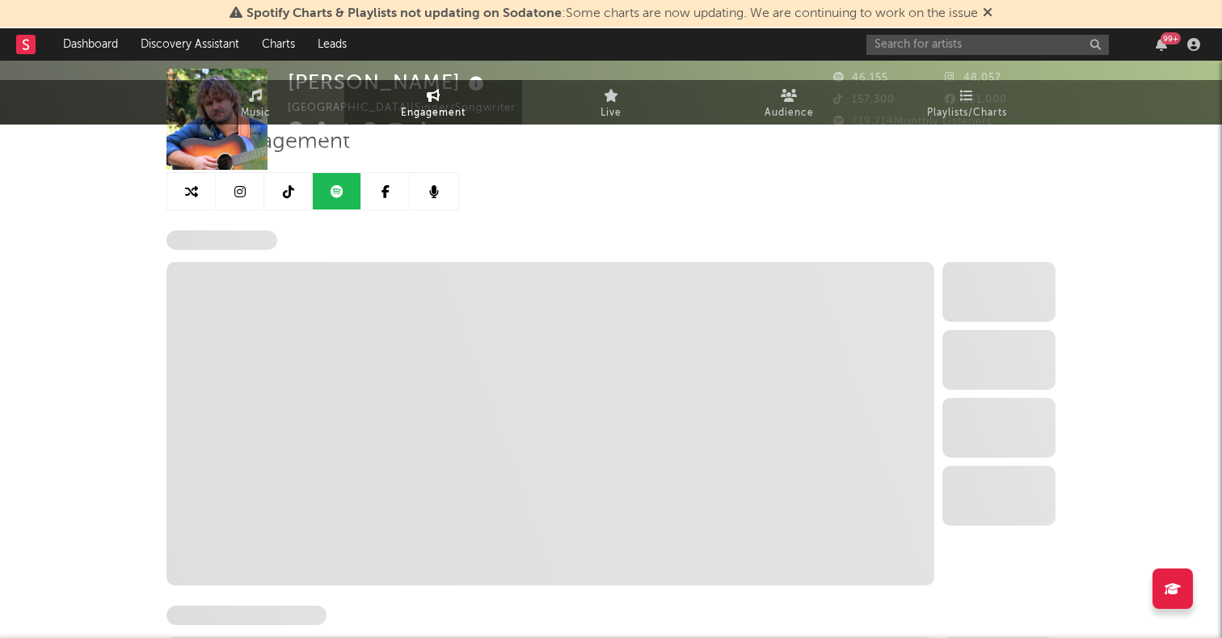
select select "6m"
select select "1w"
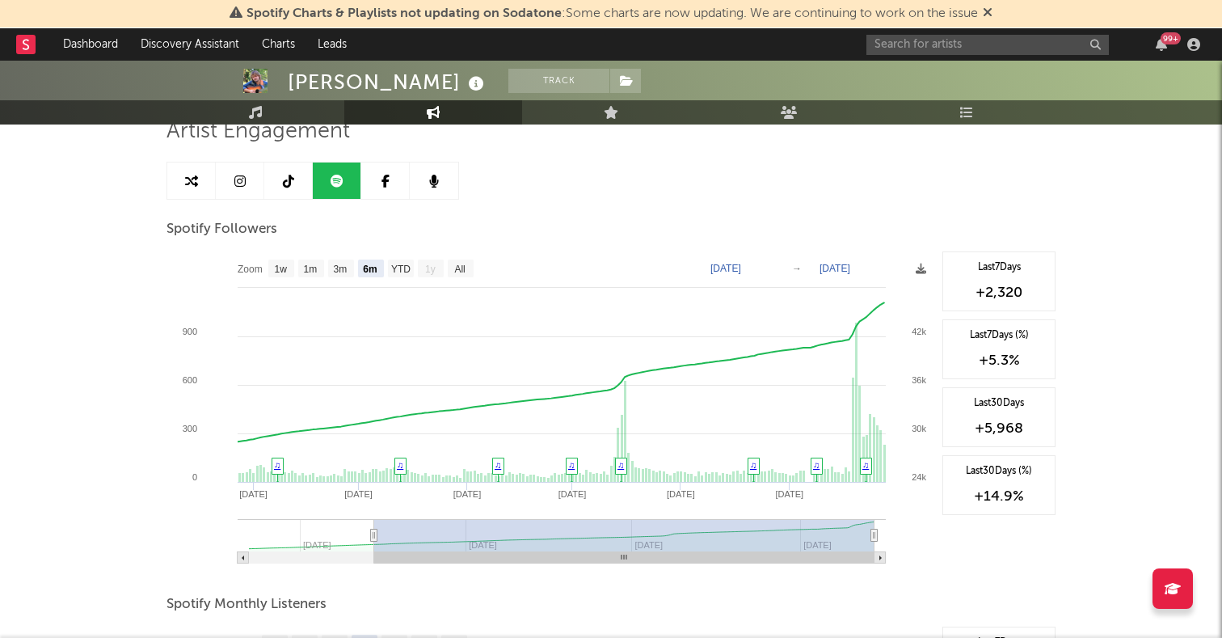
scroll to position [120, 0]
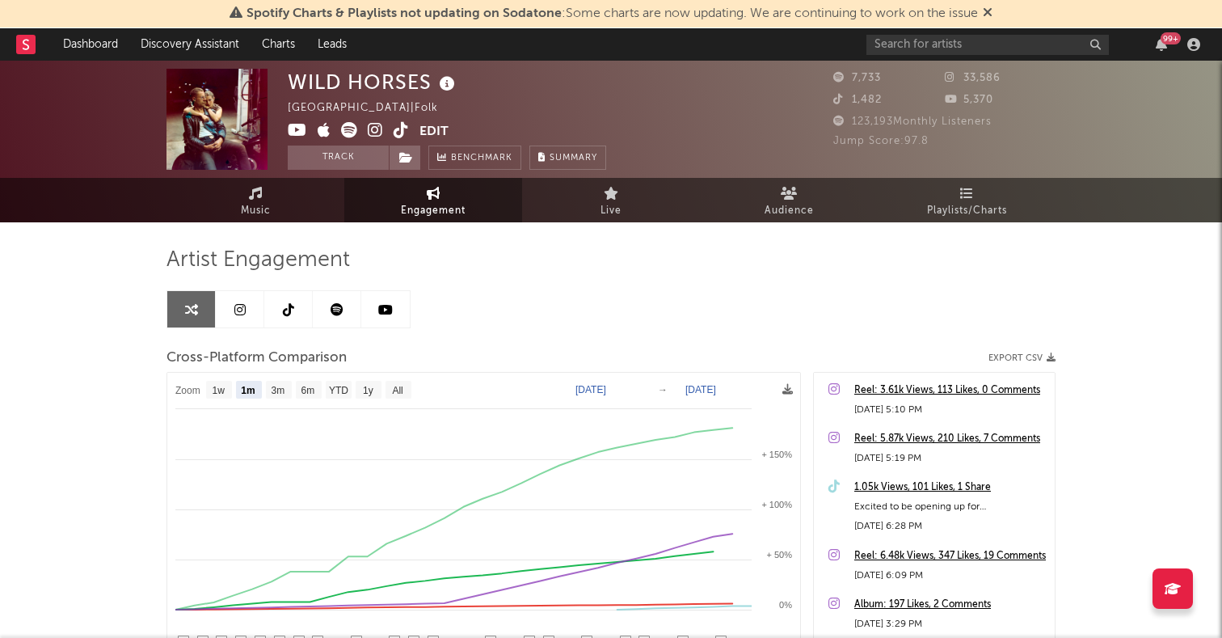
select select "1m"
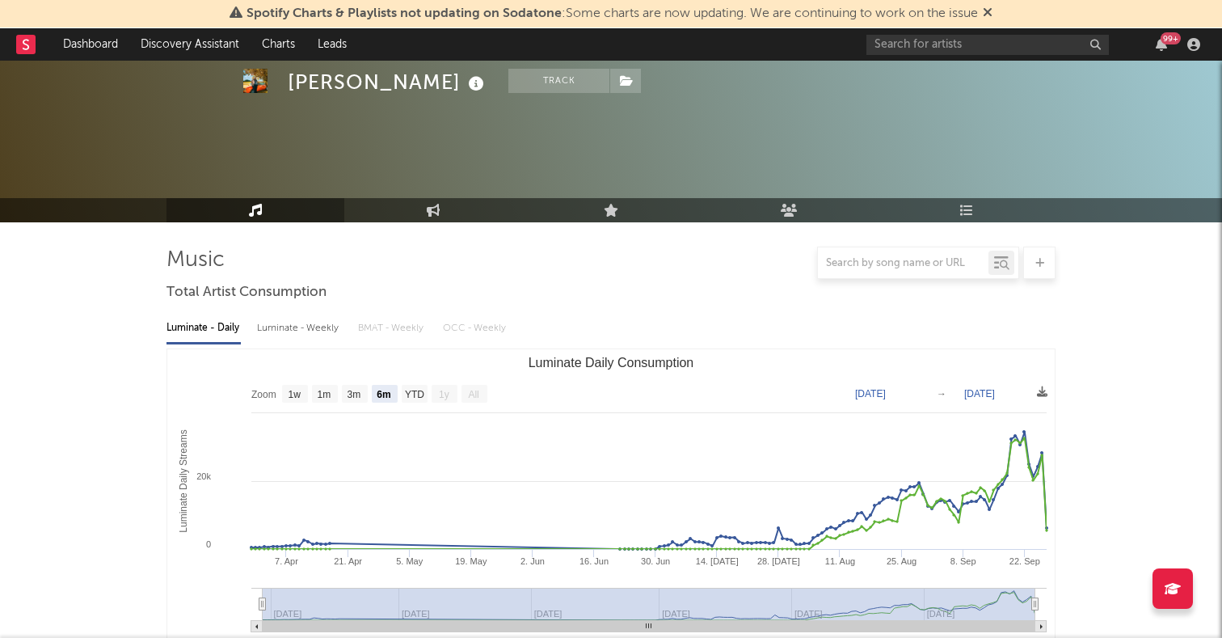
select select "6m"
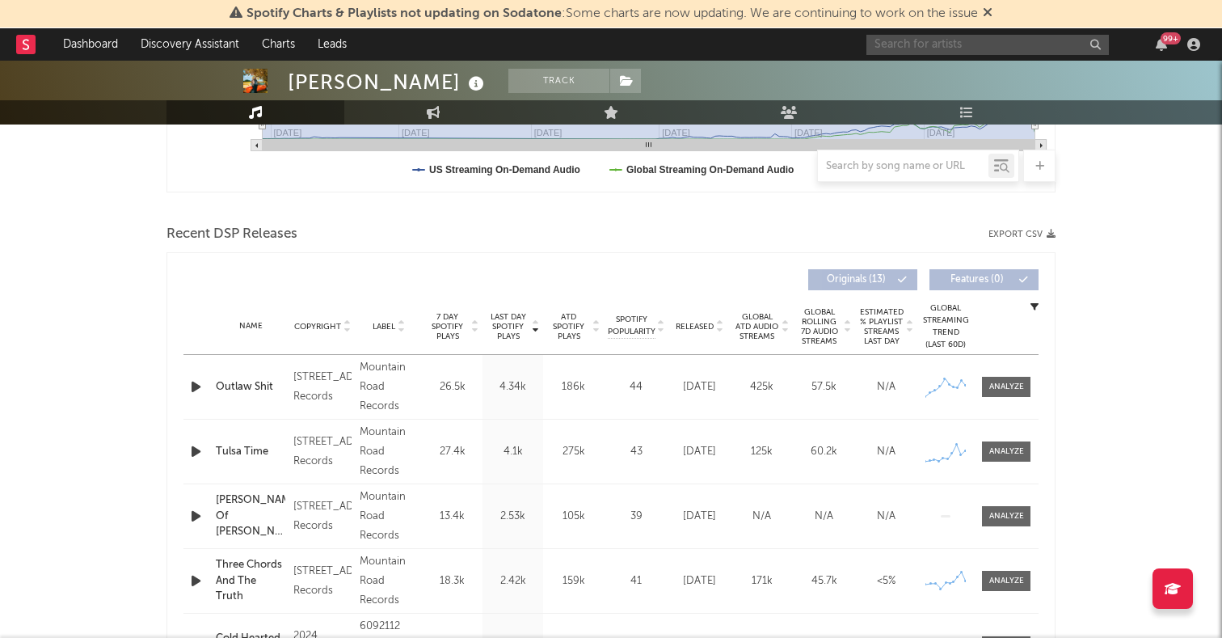
click at [931, 51] on input "text" at bounding box center [988, 45] width 243 height 20
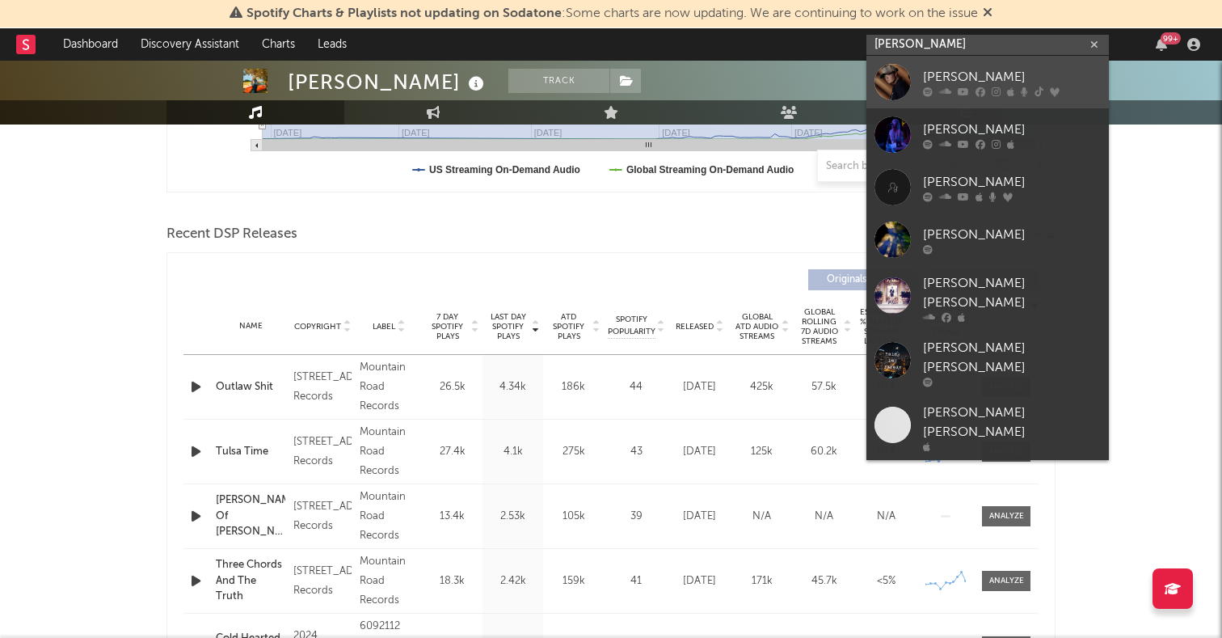
type input "lily rose"
click at [897, 83] on div at bounding box center [893, 82] width 36 height 36
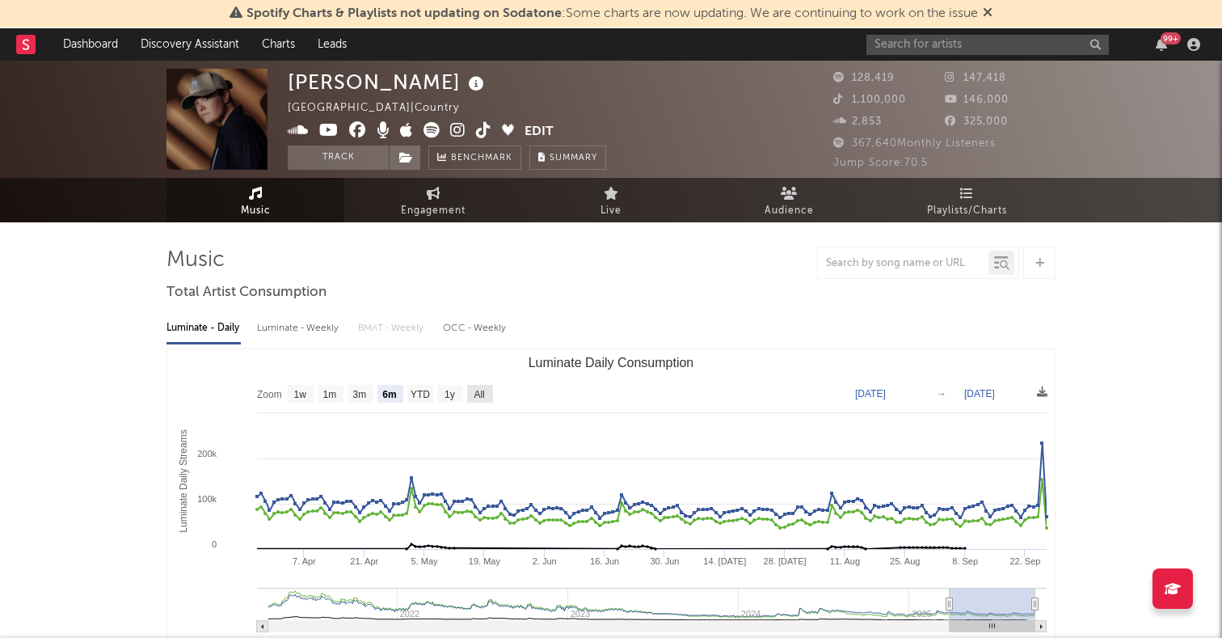
click at [484, 394] on text "All" at bounding box center [479, 394] width 11 height 11
select select "All"
type input "2021-03-31"
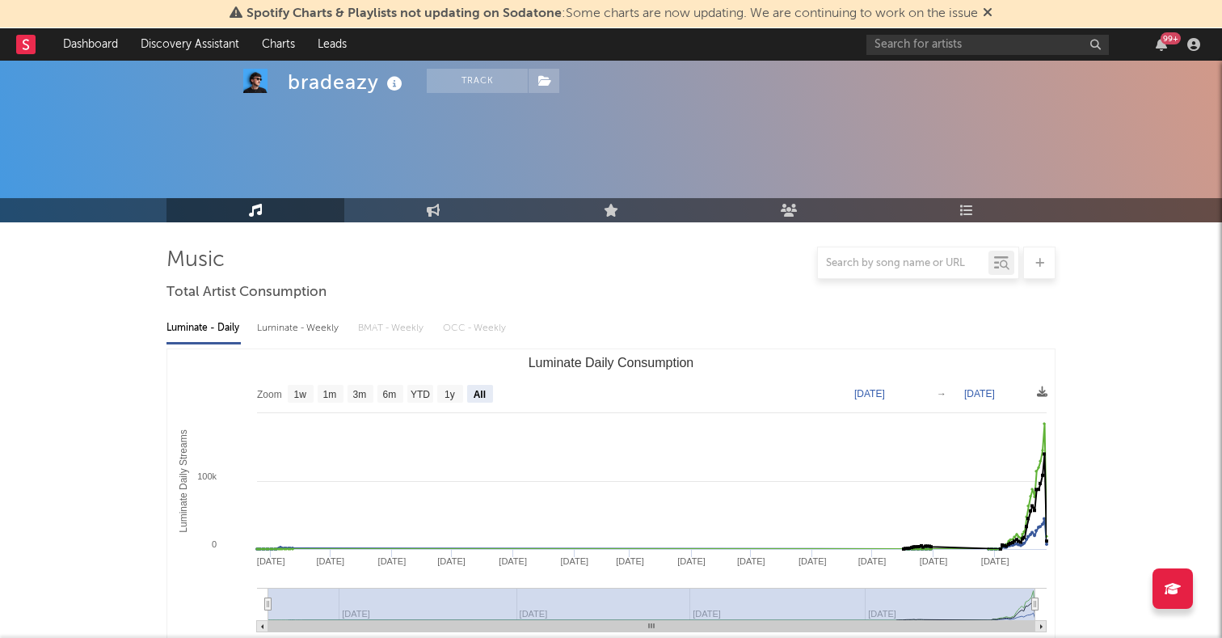
select select "All"
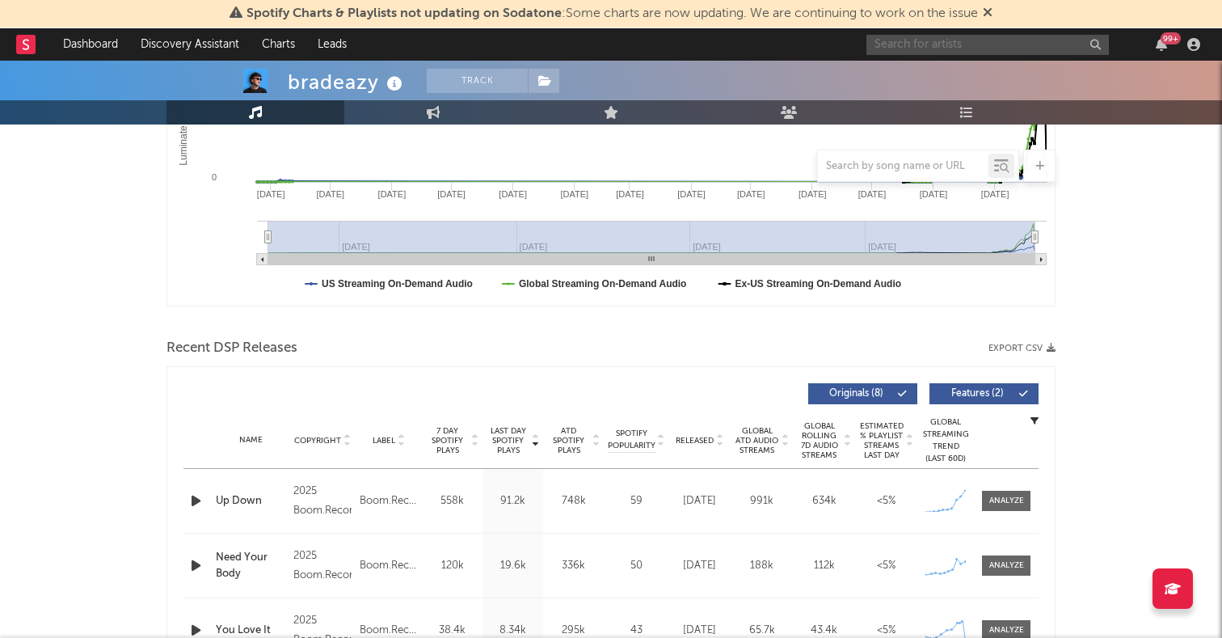
click at [920, 49] on input "text" at bounding box center [988, 45] width 243 height 20
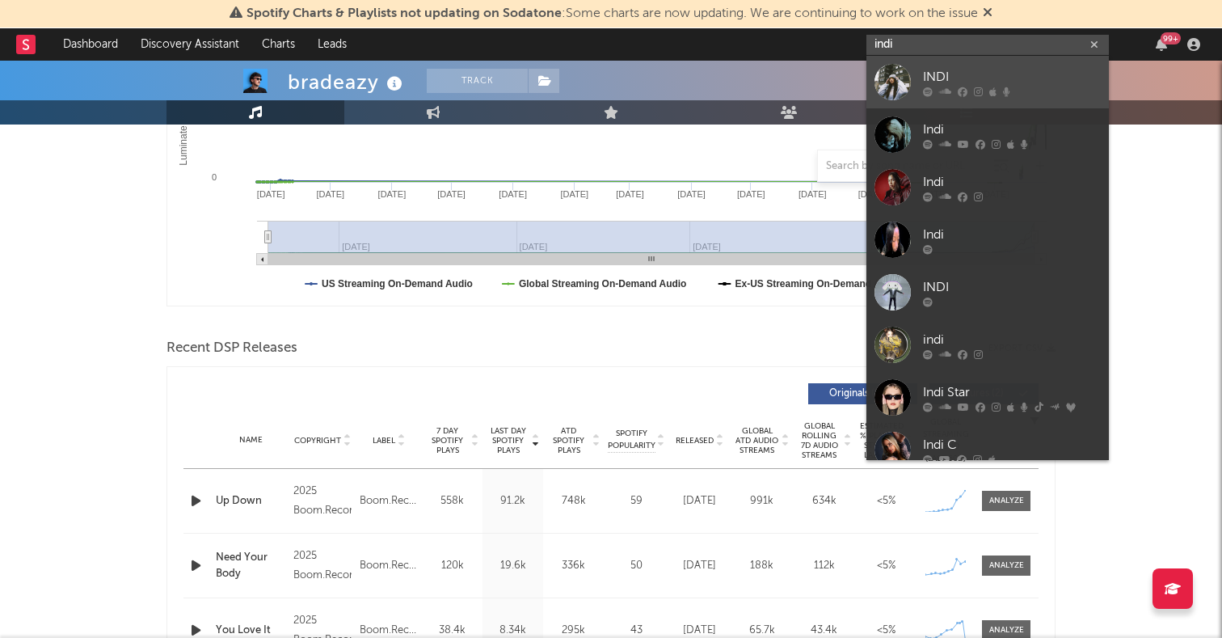
type input "indi"
click at [892, 79] on div at bounding box center [893, 82] width 36 height 36
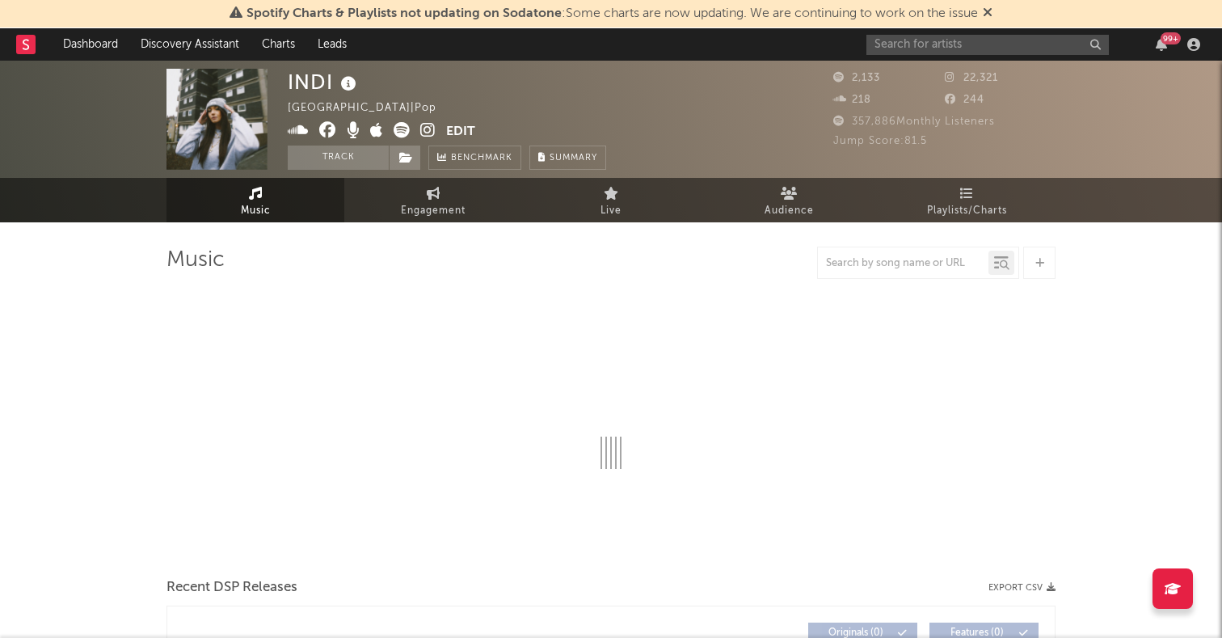
select select "1w"
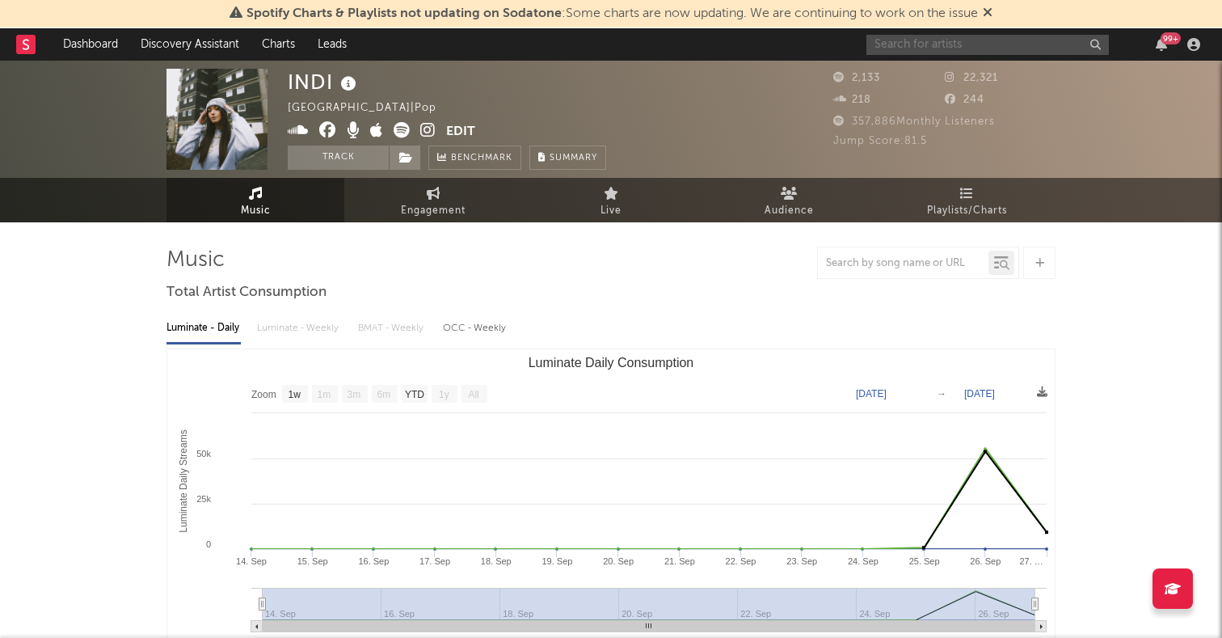
click at [901, 43] on input "text" at bounding box center [988, 45] width 243 height 20
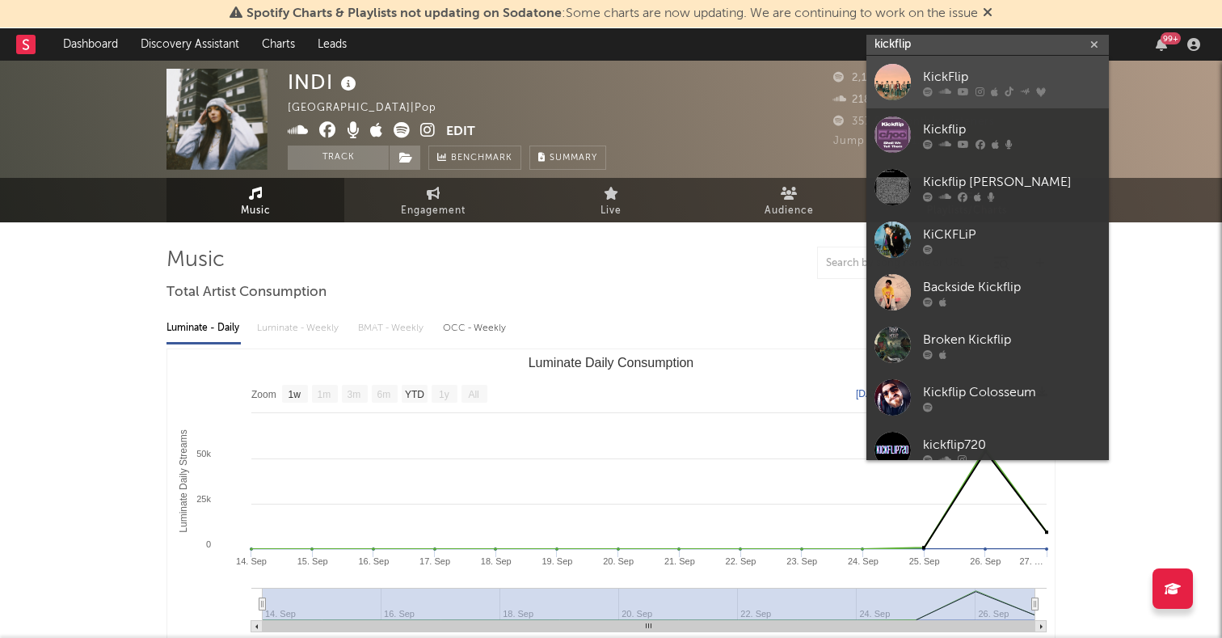
type input "kickflip"
click at [893, 79] on div at bounding box center [893, 82] width 36 height 36
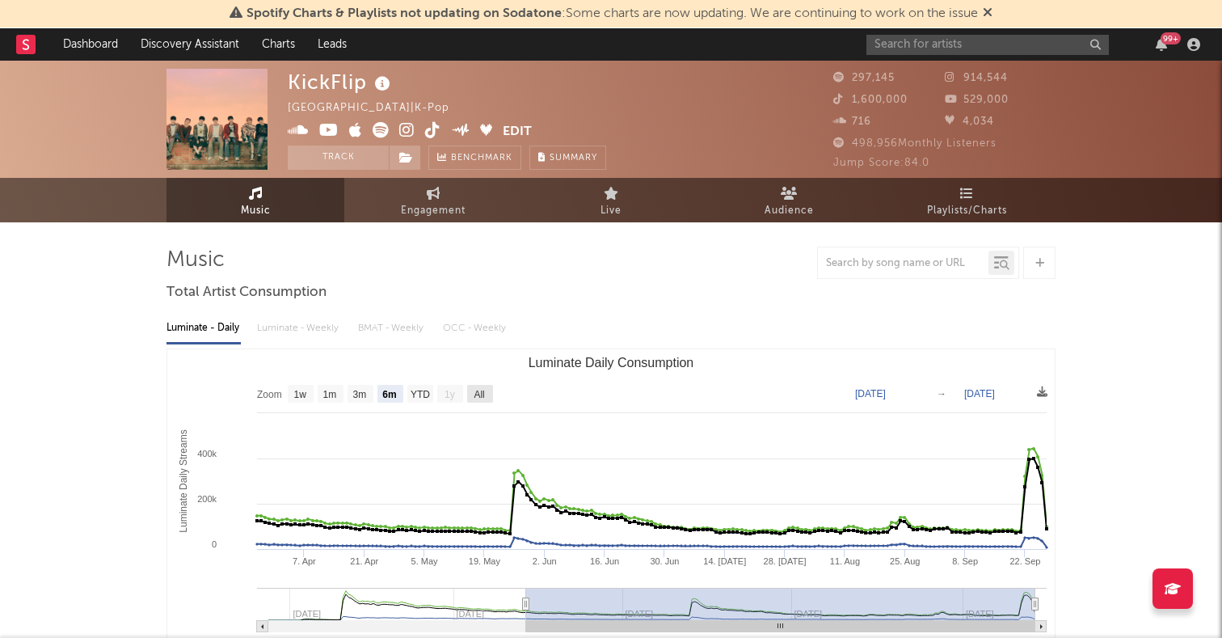
click at [486, 387] on rect "Luminate Daily Consumption" at bounding box center [480, 394] width 26 height 18
select select "All"
type input "2024-12-24"
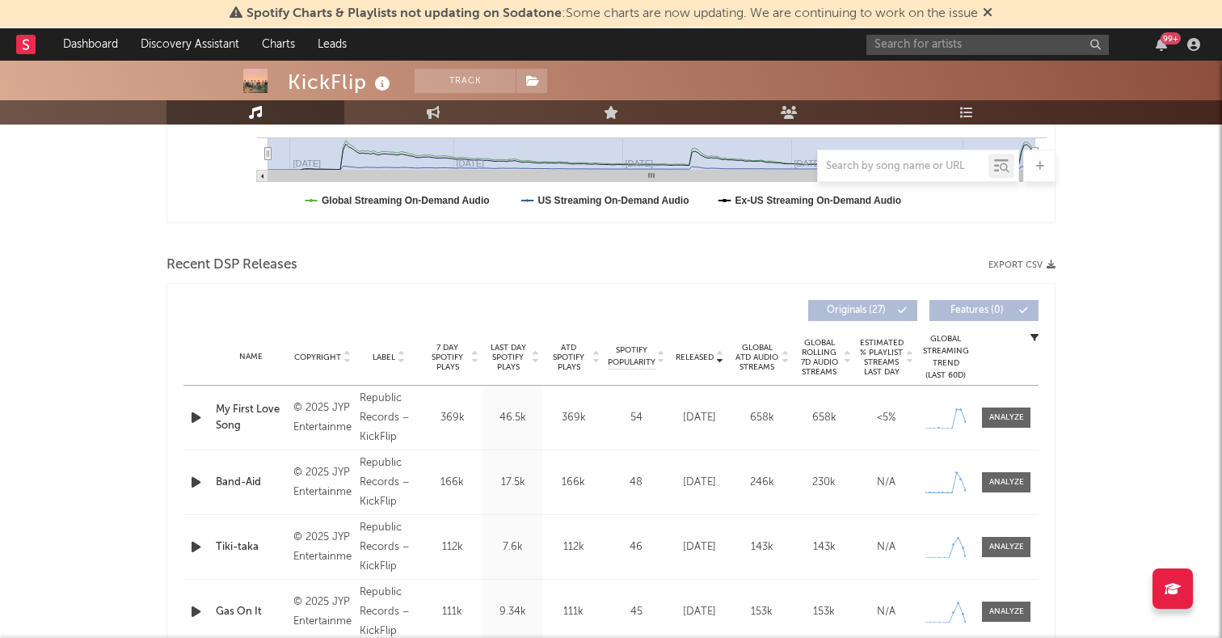
scroll to position [553, 0]
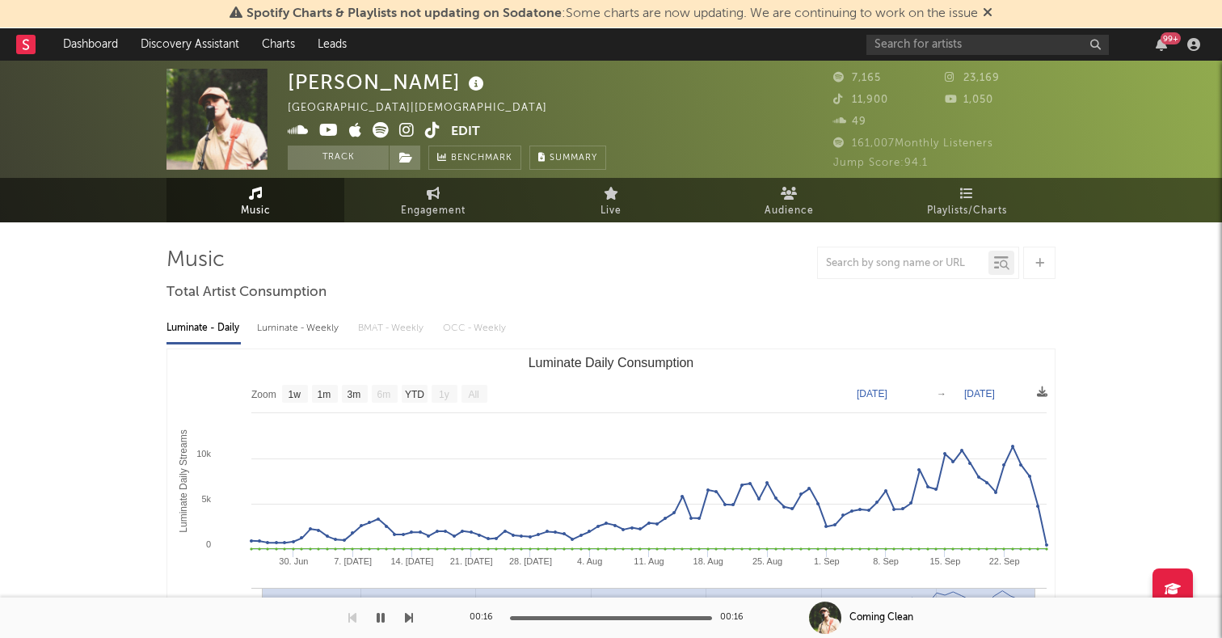
select select "1w"
click at [1037, 49] on input "text" at bounding box center [988, 45] width 243 height 20
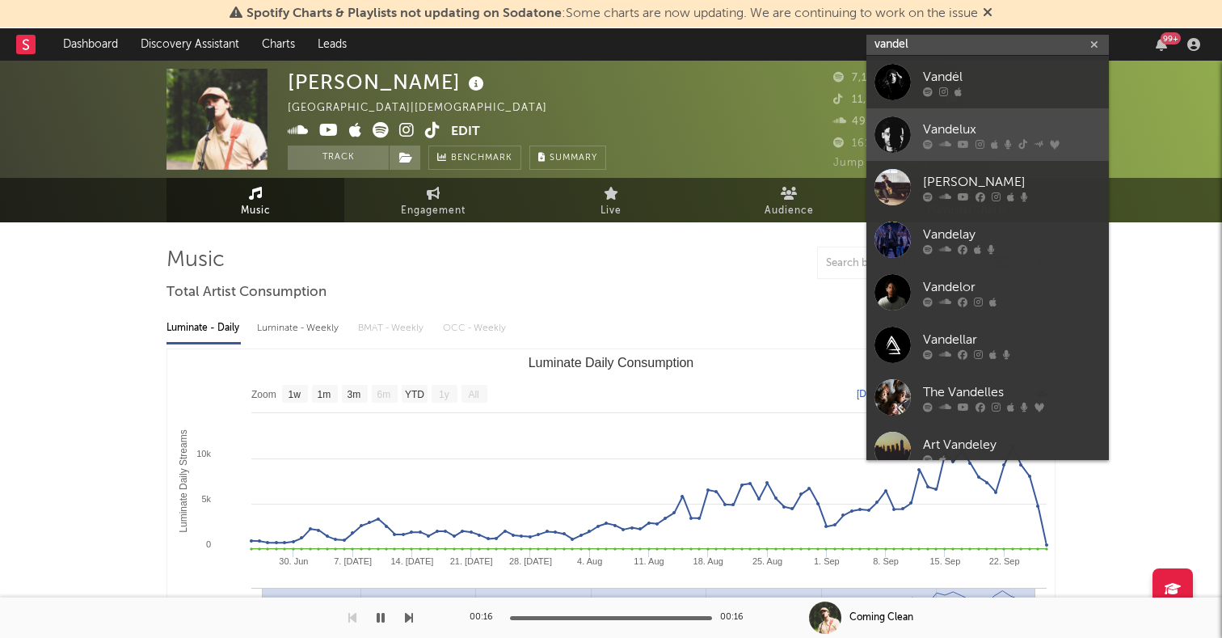
type input "vandel"
click at [893, 133] on div at bounding box center [893, 134] width 36 height 36
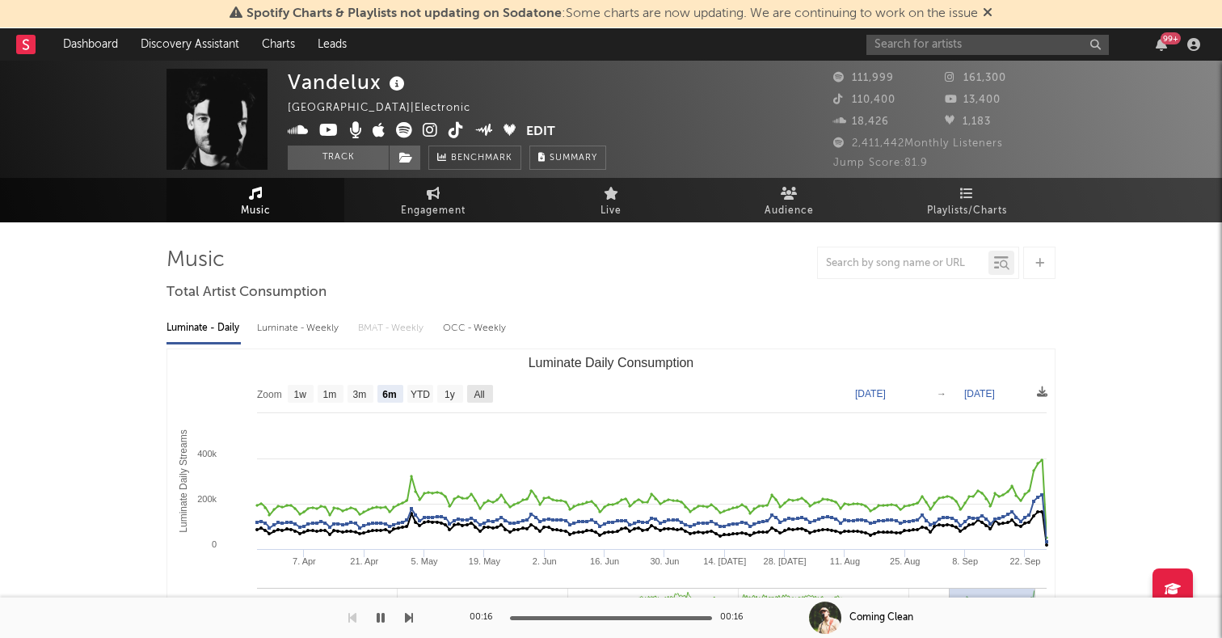
click at [478, 386] on rect "Luminate Daily Consumption" at bounding box center [480, 394] width 26 height 18
select select "All"
type input "[DATE]"
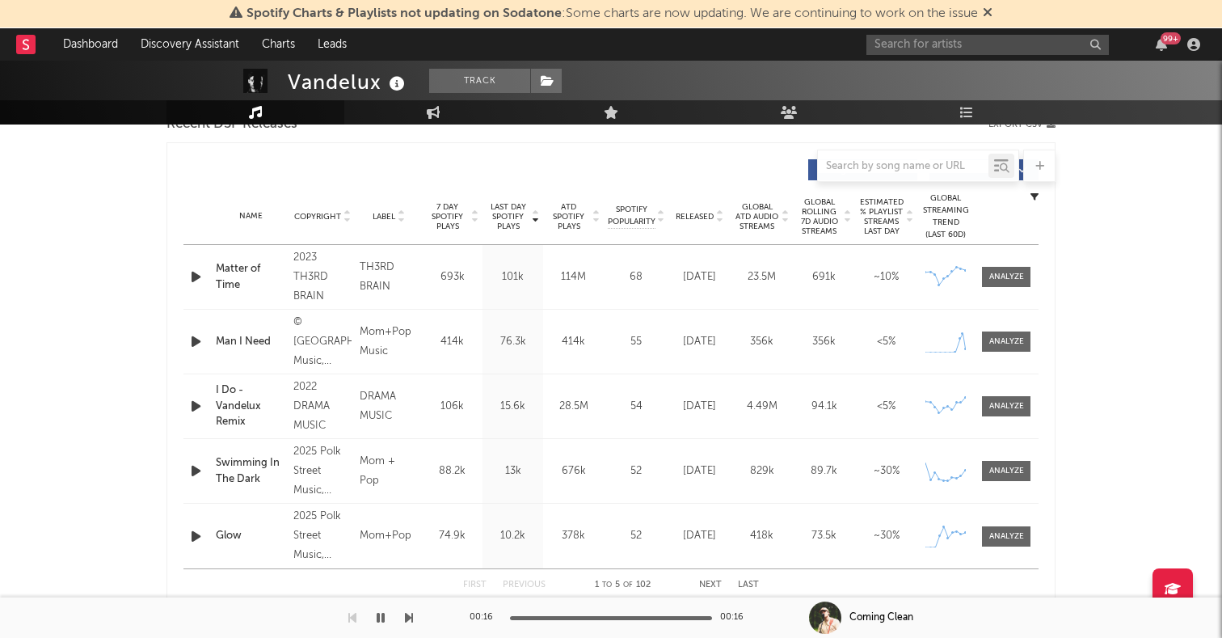
scroll to position [611, 0]
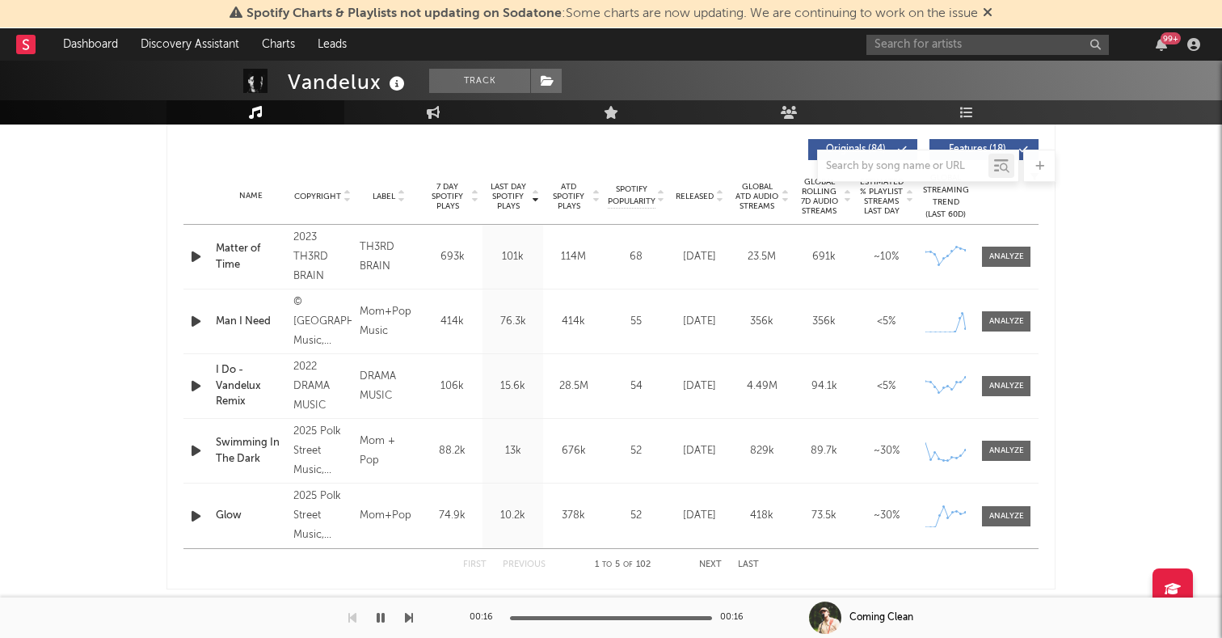
click at [690, 193] on span "Released" at bounding box center [695, 197] width 38 height 10
